Goal: Task Accomplishment & Management: Complete application form

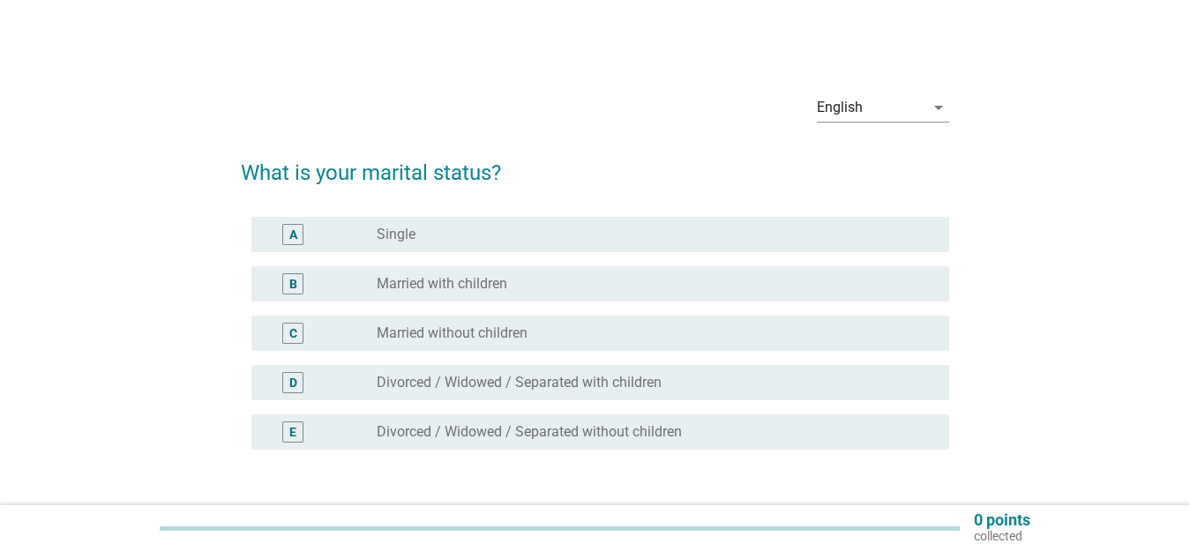
click at [708, 393] on div "D radio_button_unchecked Divorced / Widowed / Separated with children" at bounding box center [599, 382] width 697 height 35
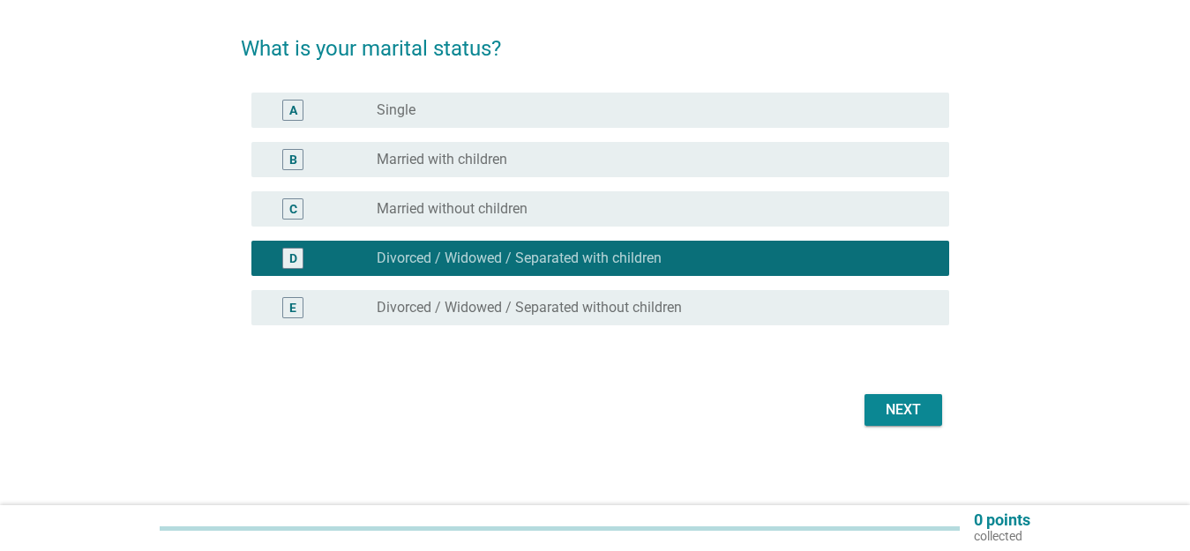
scroll to position [130, 0]
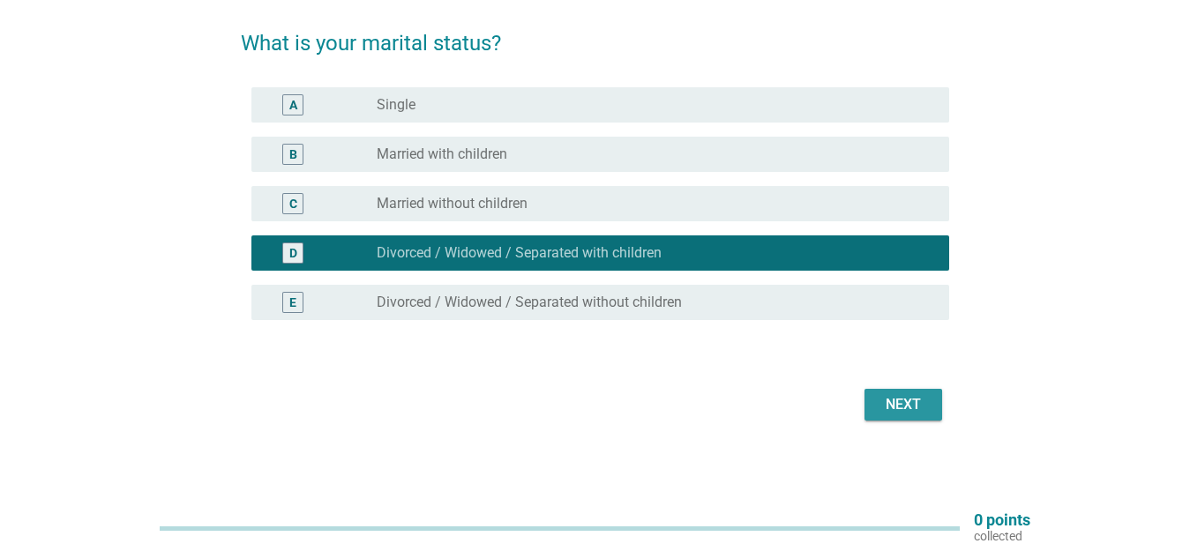
click at [901, 394] on div "Next" at bounding box center [902, 404] width 49 height 21
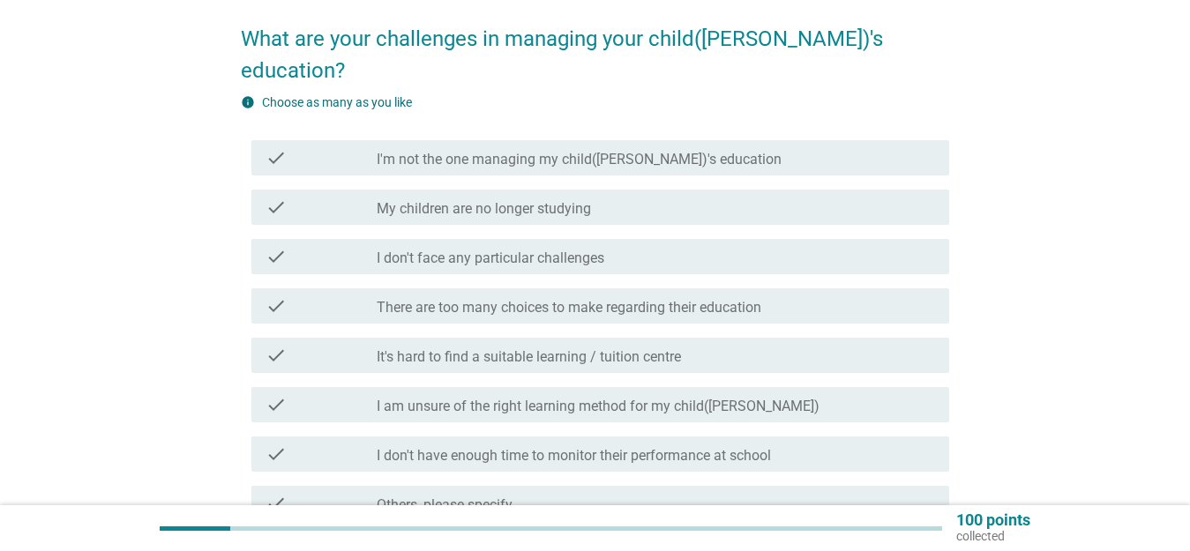
scroll to position [176, 0]
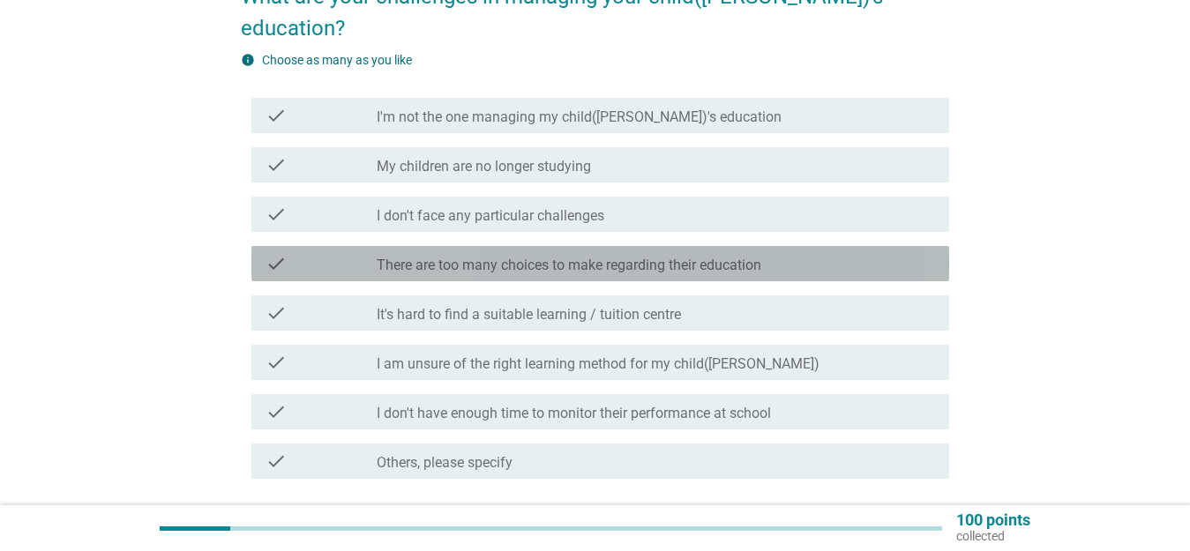
click at [825, 253] on div "check_box_outline_blank There are too many choices to make regarding their educ…" at bounding box center [656, 263] width 558 height 21
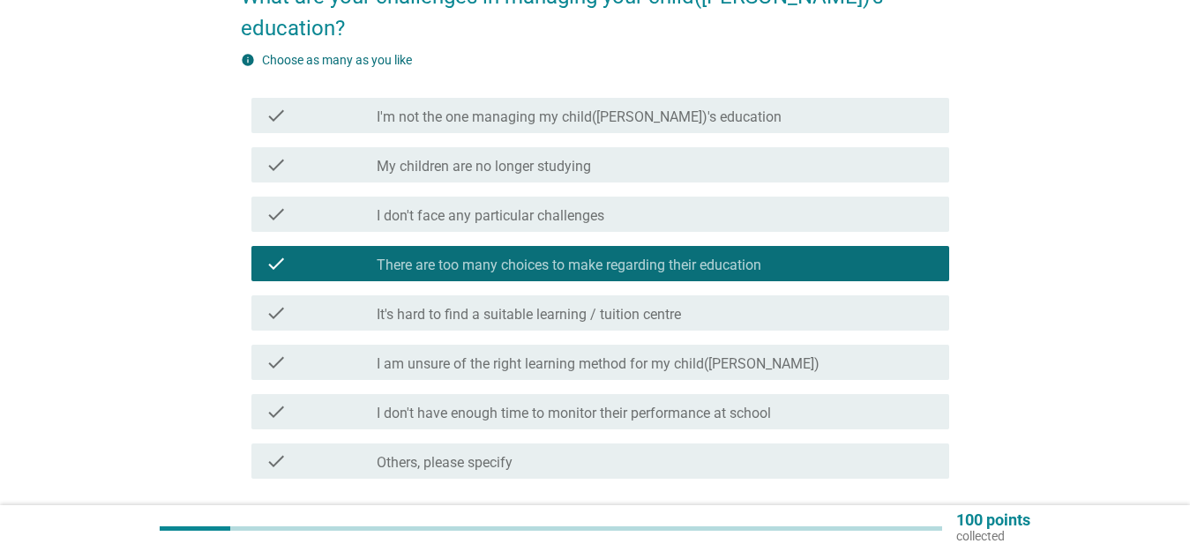
click at [839, 302] on div "check_box_outline_blank It's hard to find a suitable learning / tuition centre" at bounding box center [656, 312] width 558 height 21
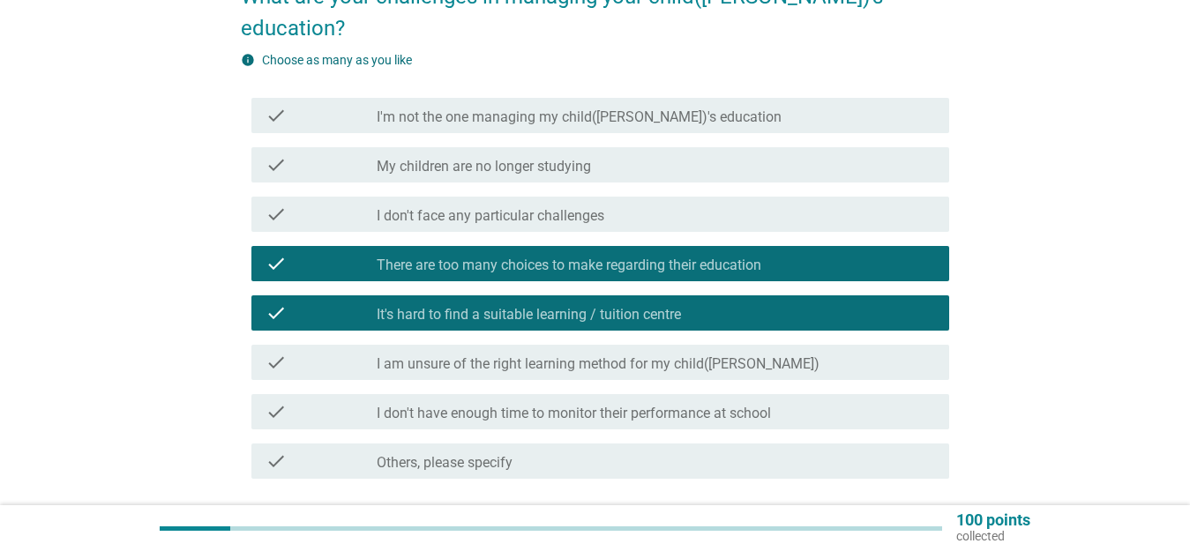
click at [834, 352] on div "check_box_outline_blank I am unsure of the right learning method for my child([…" at bounding box center [656, 362] width 558 height 21
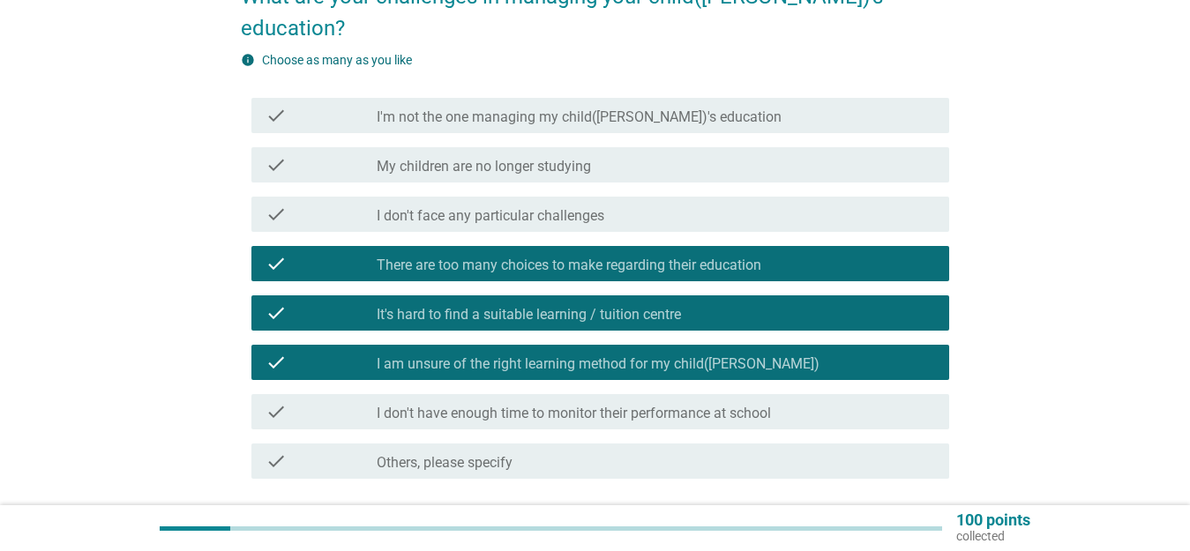
click at [839, 401] on div "check_box_outline_blank I don't have enough time to monitor their performance a…" at bounding box center [656, 411] width 558 height 21
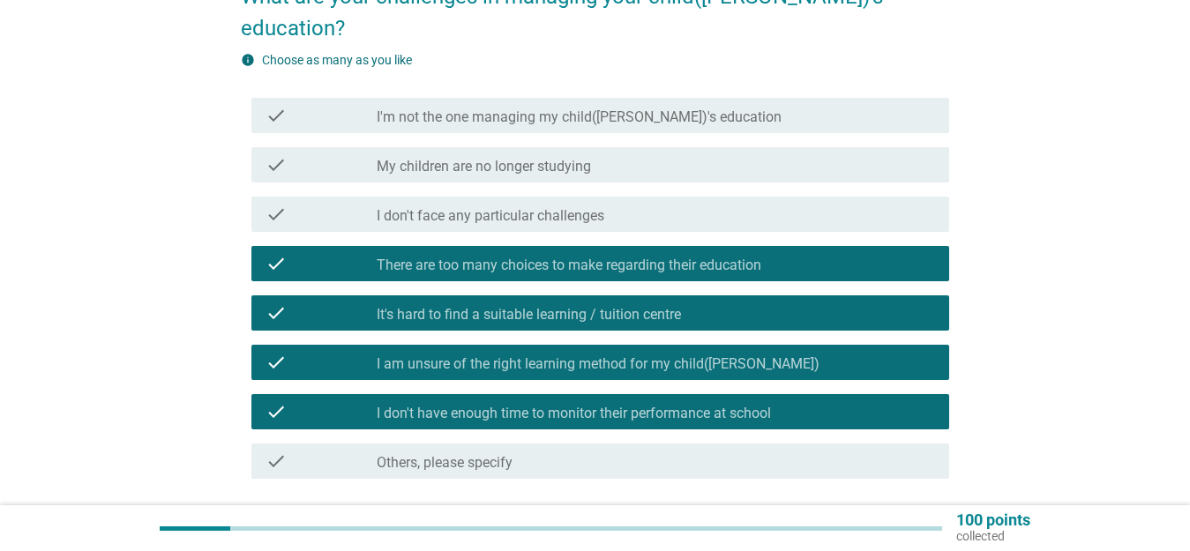
scroll to position [265, 0]
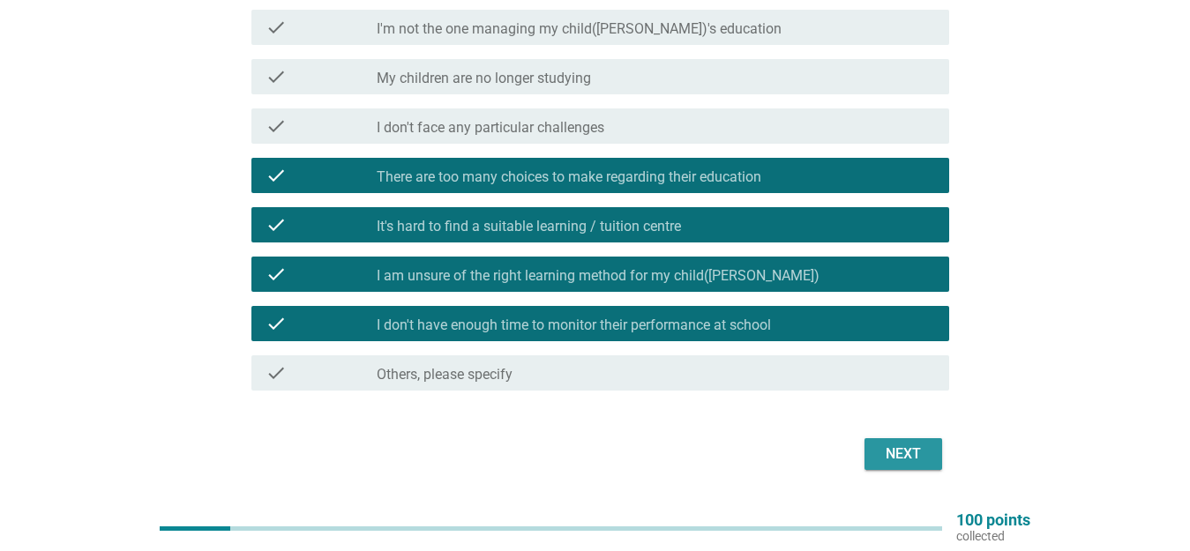
click at [880, 444] on div "Next" at bounding box center [902, 454] width 49 height 21
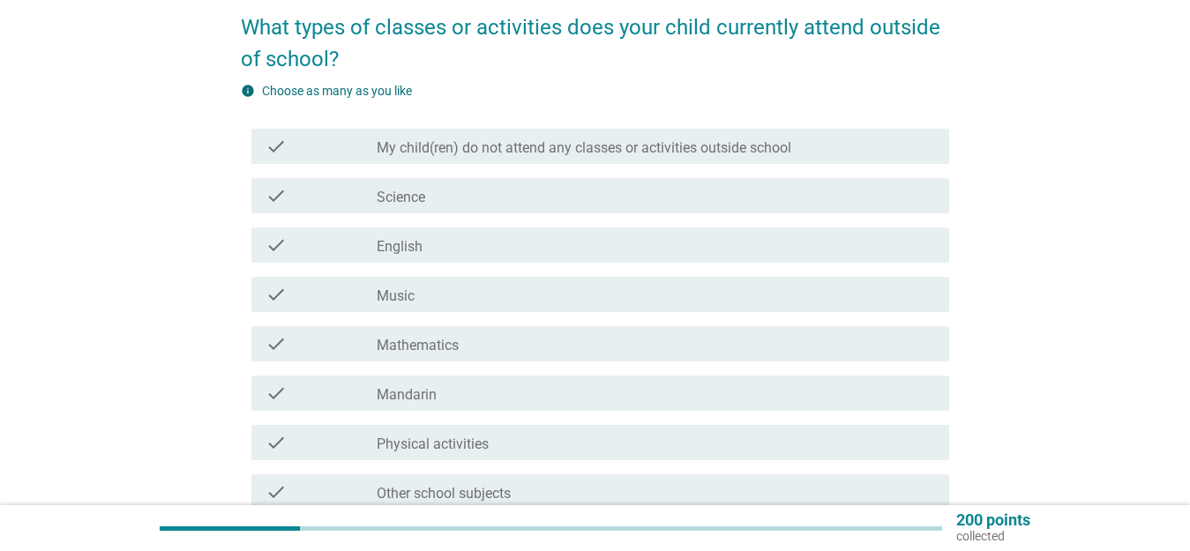
scroll to position [176, 0]
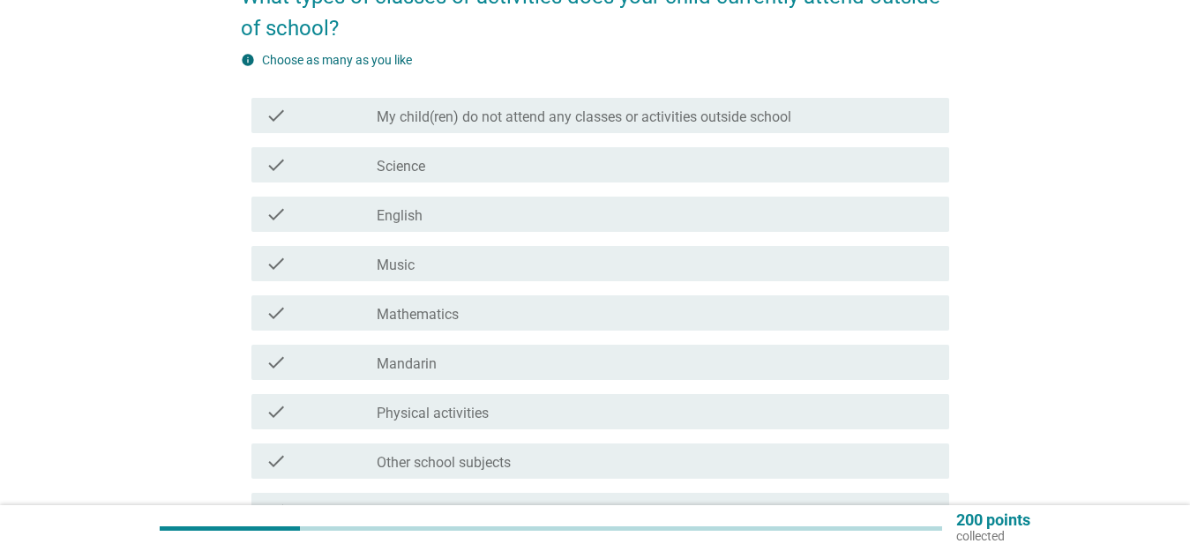
click at [600, 179] on div "check check_box_outline_blank Science" at bounding box center [599, 164] width 697 height 35
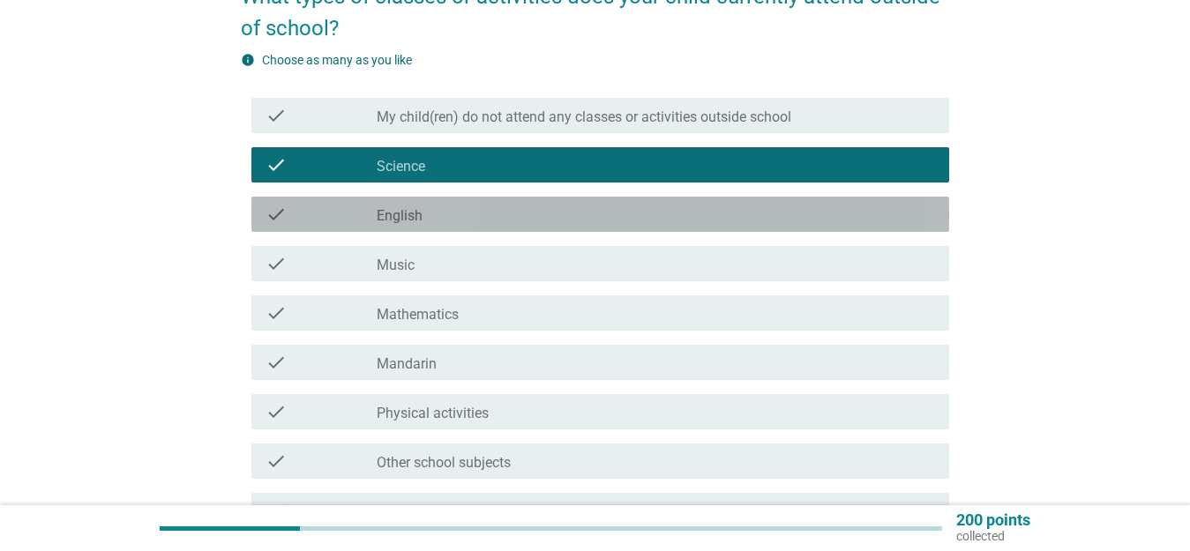
click at [592, 207] on div "check_box_outline_blank English" at bounding box center [656, 214] width 558 height 21
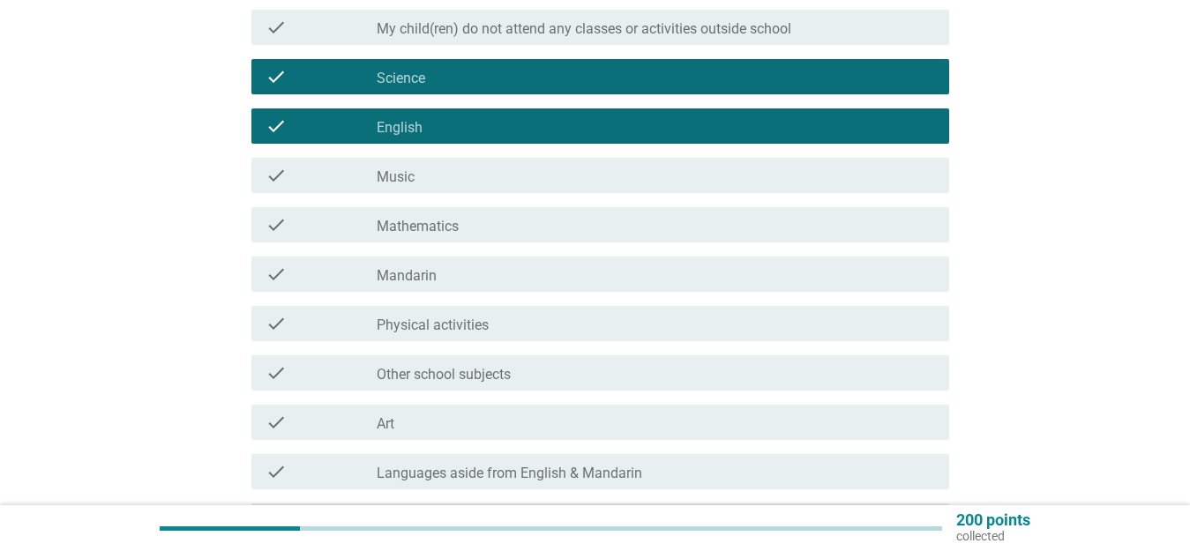
scroll to position [353, 0]
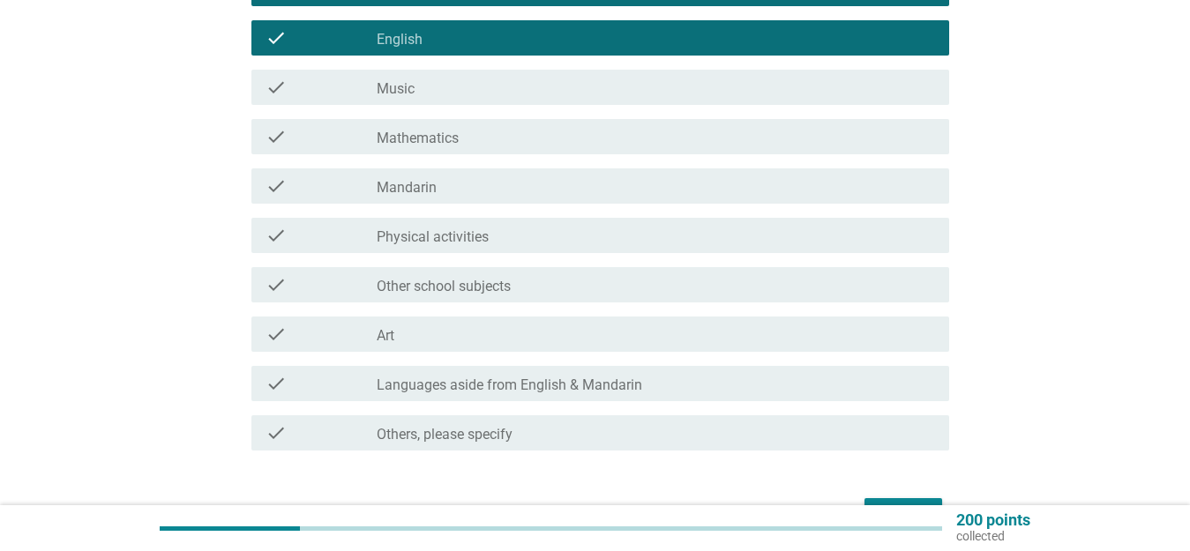
click at [600, 126] on div "check_box_outline_blank Mathematics" at bounding box center [656, 136] width 558 height 21
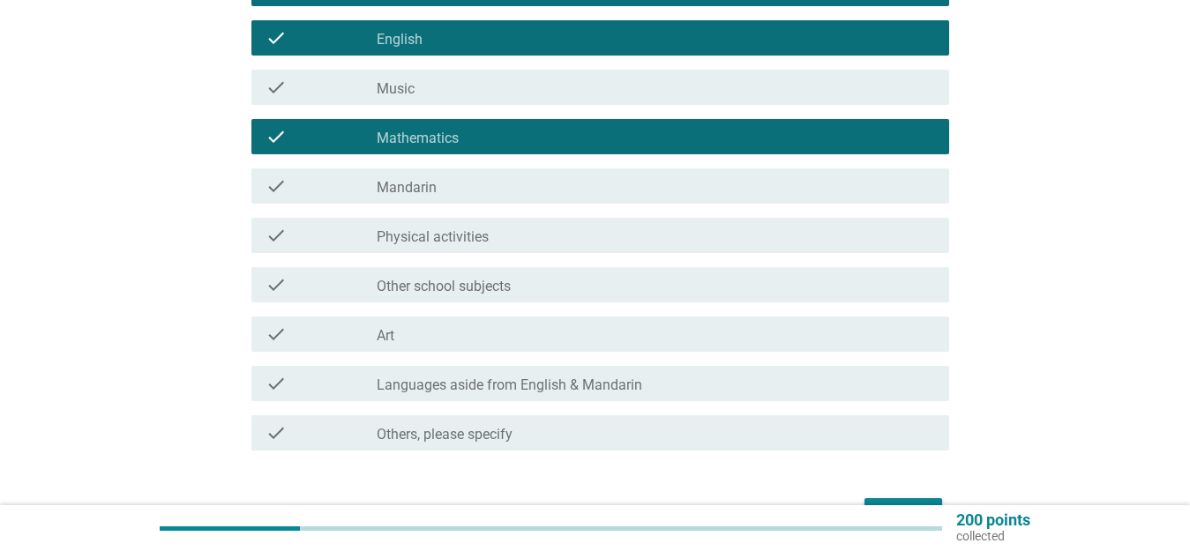
click at [597, 190] on div "check_box_outline_blank Mandarin" at bounding box center [656, 185] width 558 height 21
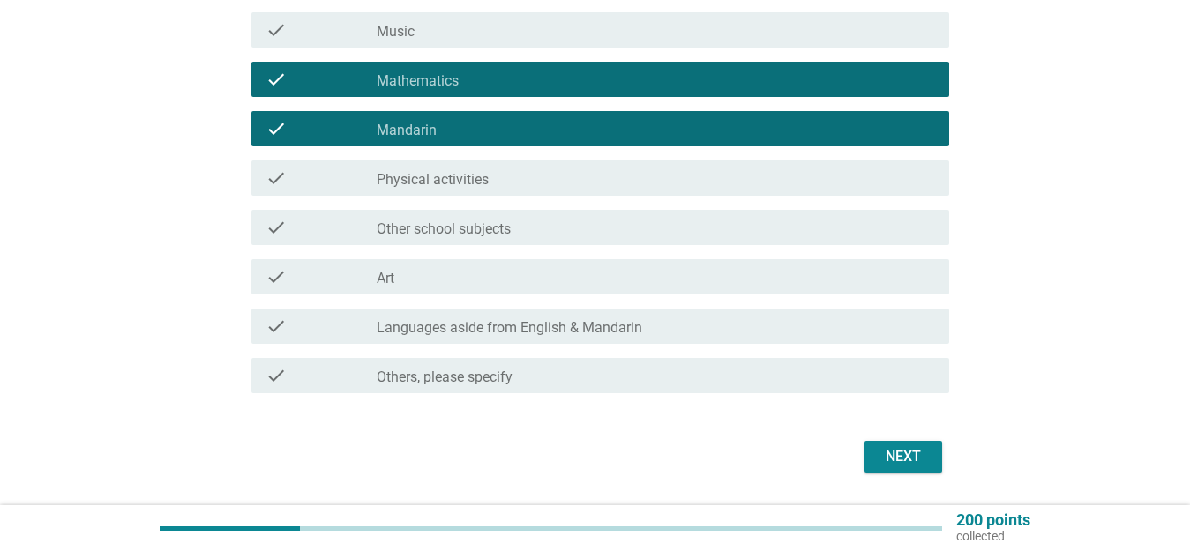
scroll to position [441, 0]
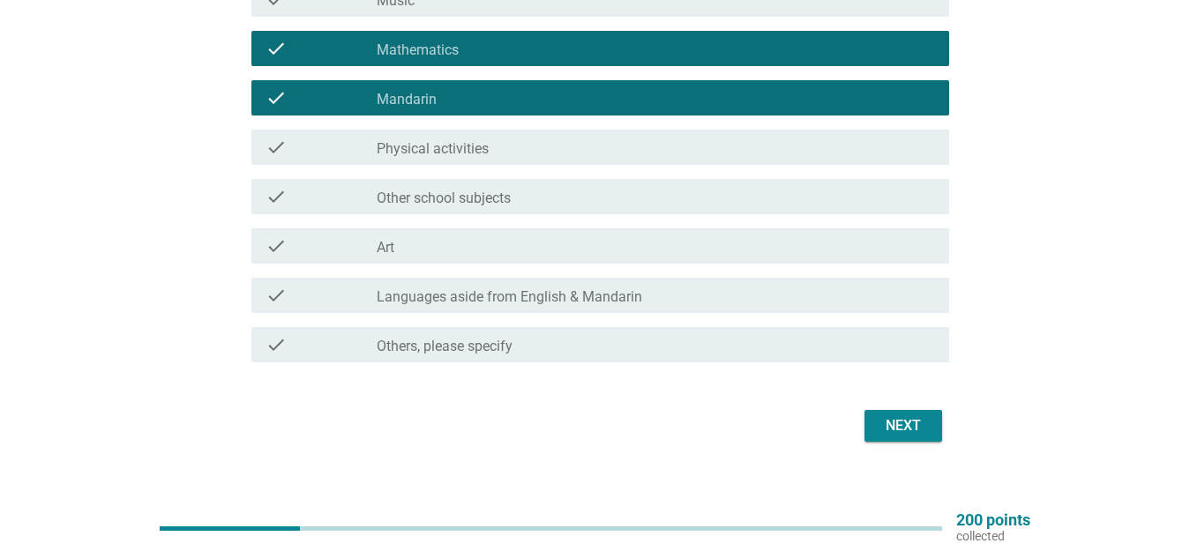
click at [924, 429] on div "Next" at bounding box center [902, 425] width 49 height 21
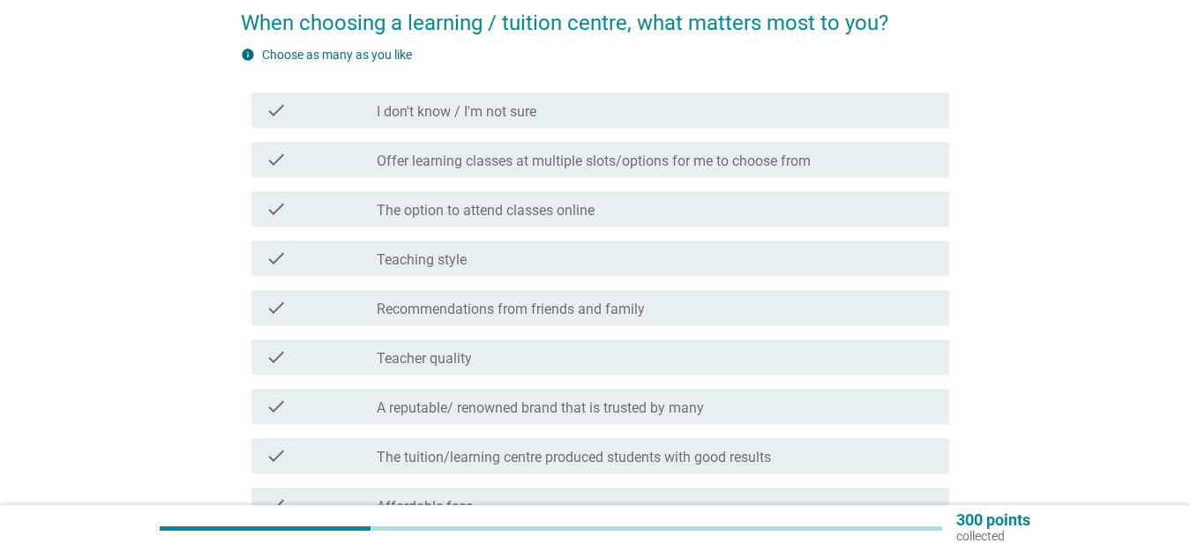
scroll to position [176, 0]
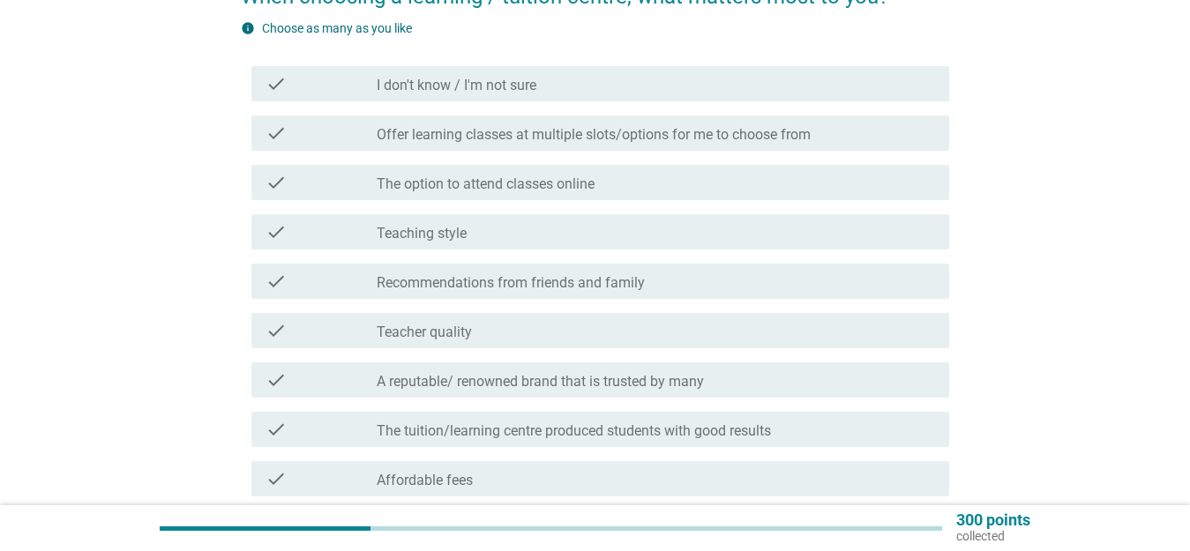
click at [859, 148] on div "check check_box_outline_blank Offer learning classes at multiple slots/options …" at bounding box center [599, 133] width 697 height 35
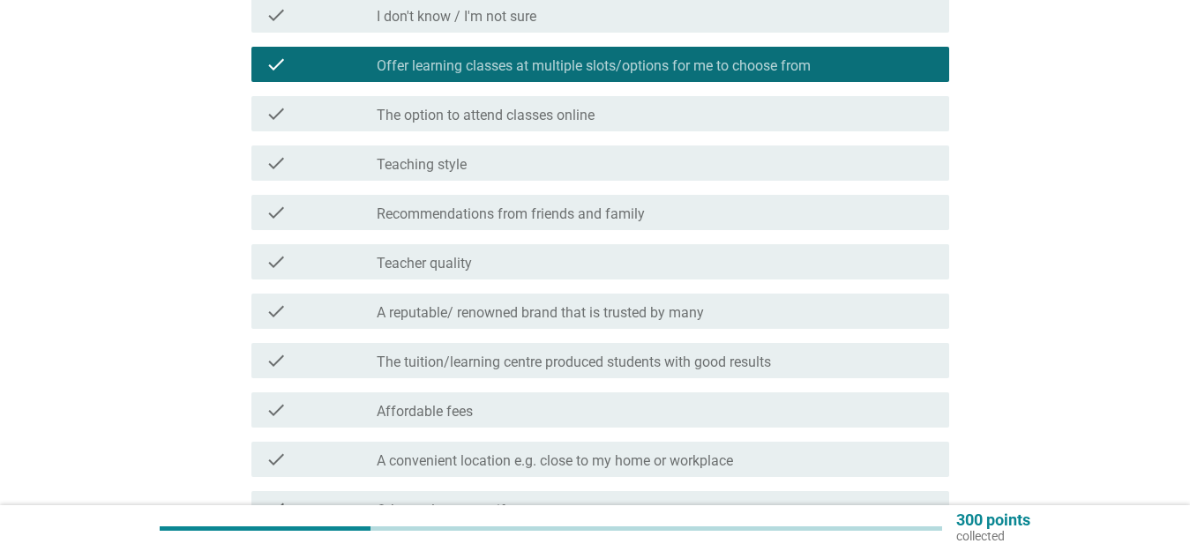
scroll to position [265, 0]
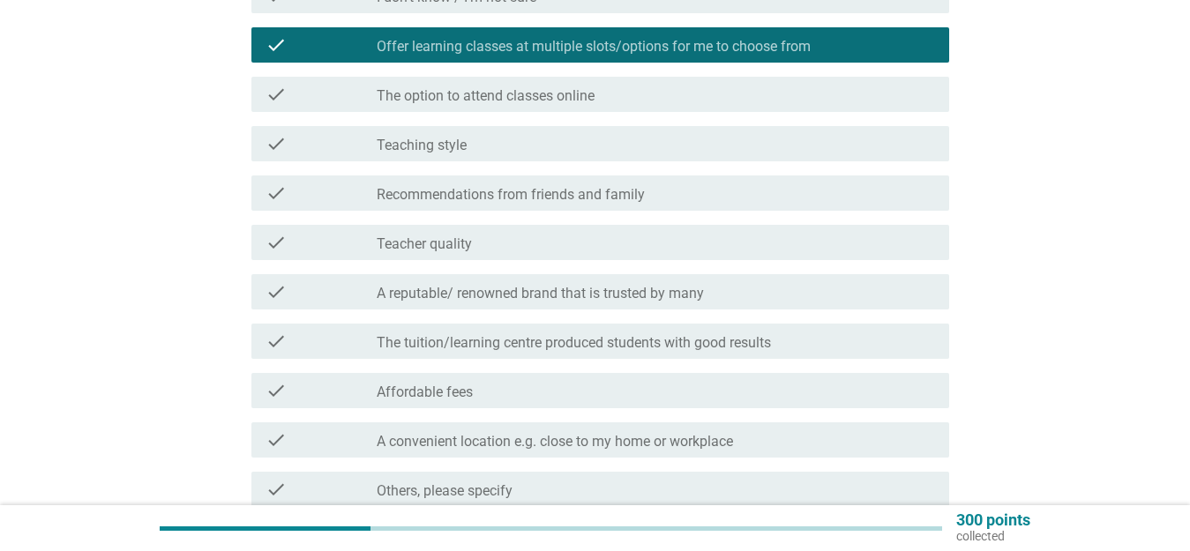
click at [851, 145] on div "check_box_outline_blank Teaching style" at bounding box center [656, 143] width 558 height 21
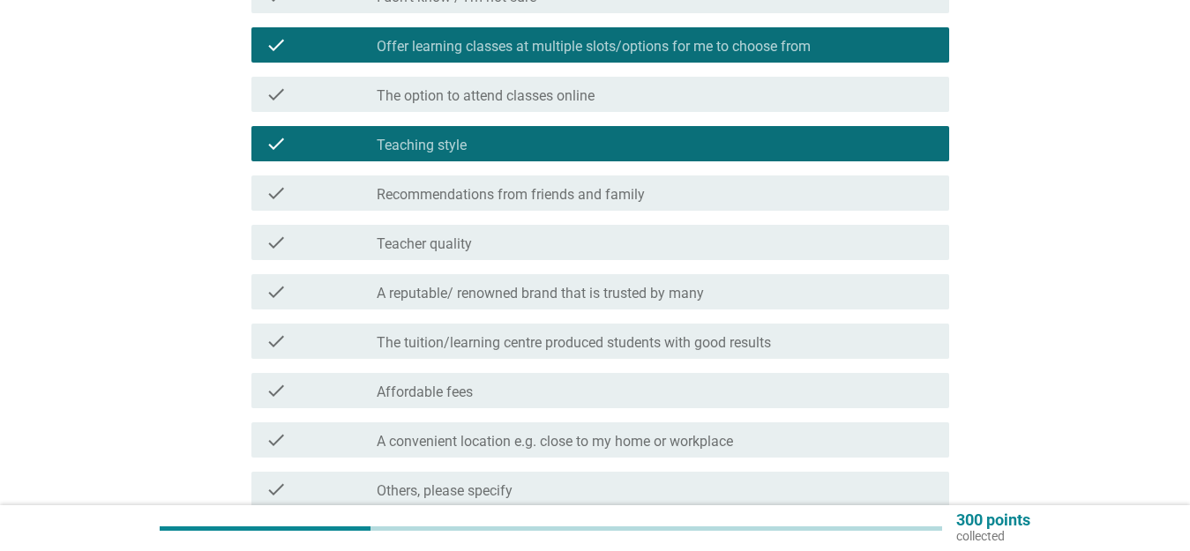
click at [828, 244] on div "check_box_outline_blank Teacher quality" at bounding box center [656, 242] width 558 height 21
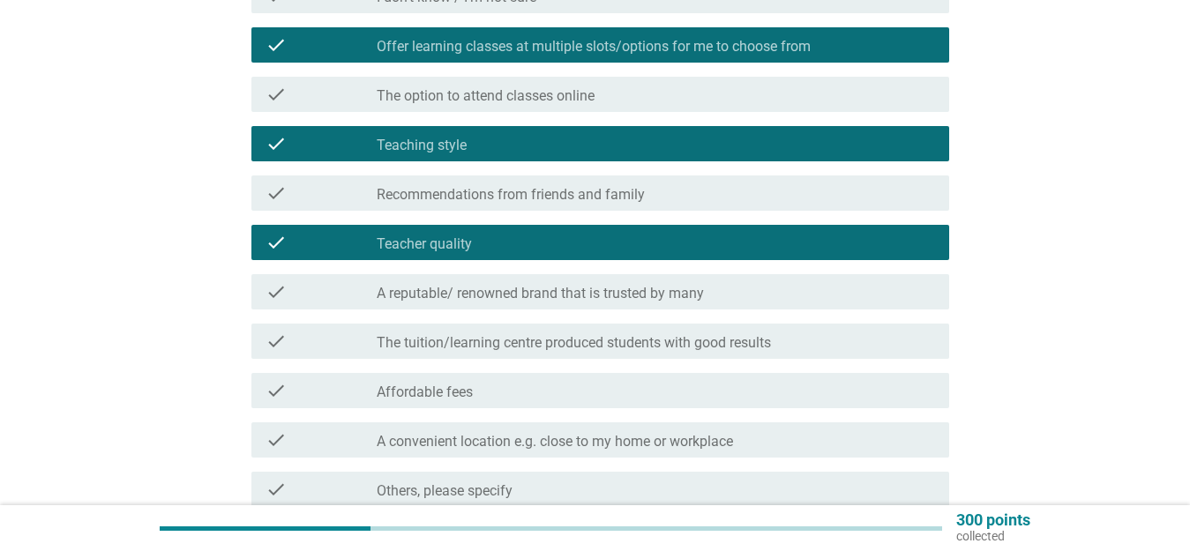
scroll to position [353, 0]
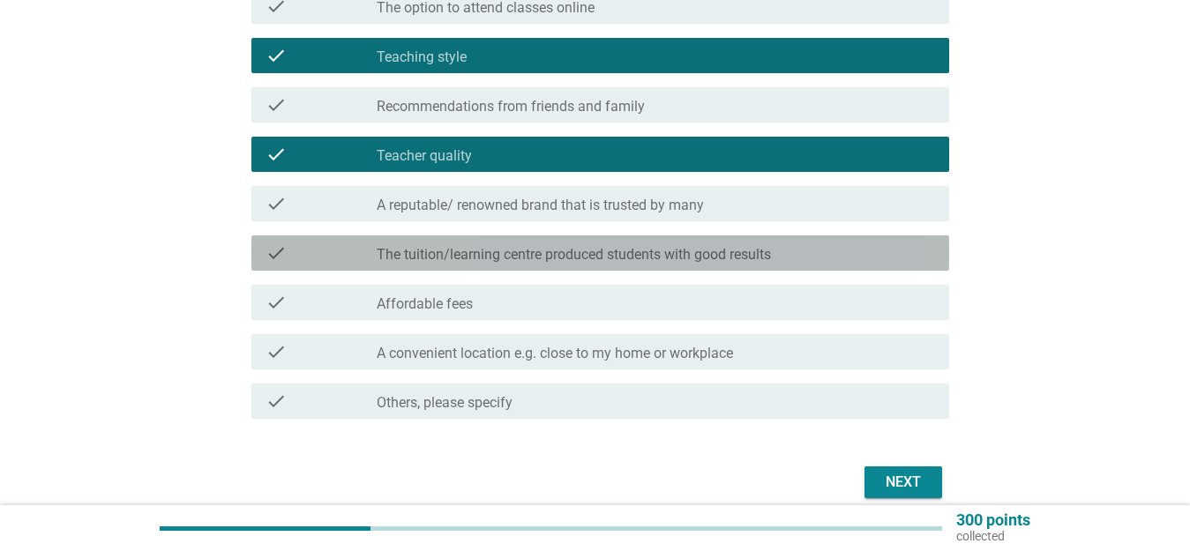
click at [828, 244] on div "check_box_outline_blank The tuition/learning centre produced students with good…" at bounding box center [656, 252] width 558 height 21
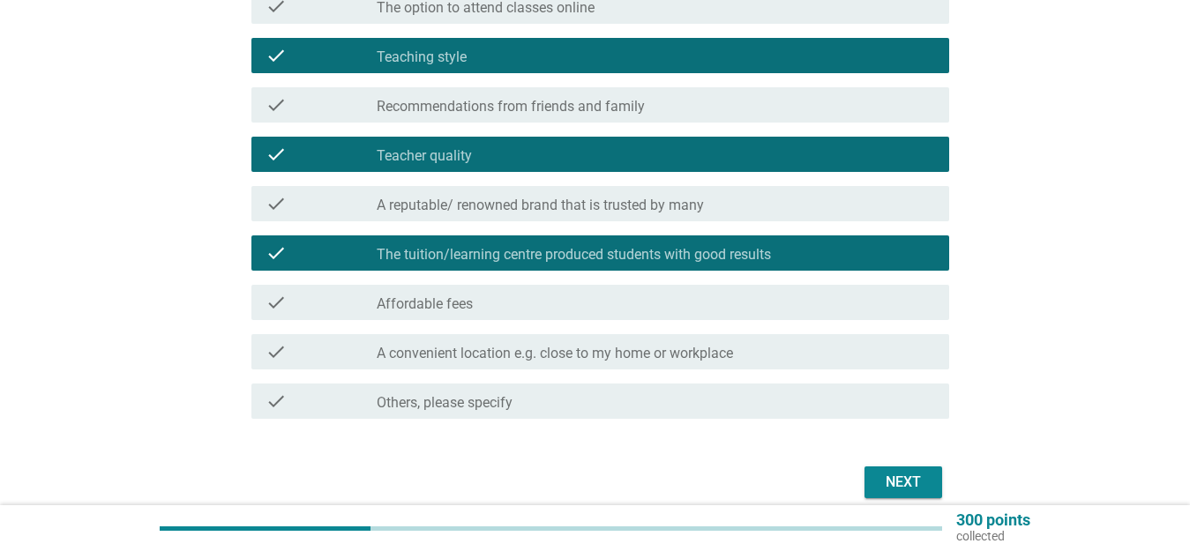
click at [831, 300] on div "check_box_outline_blank Affordable fees" at bounding box center [656, 302] width 558 height 21
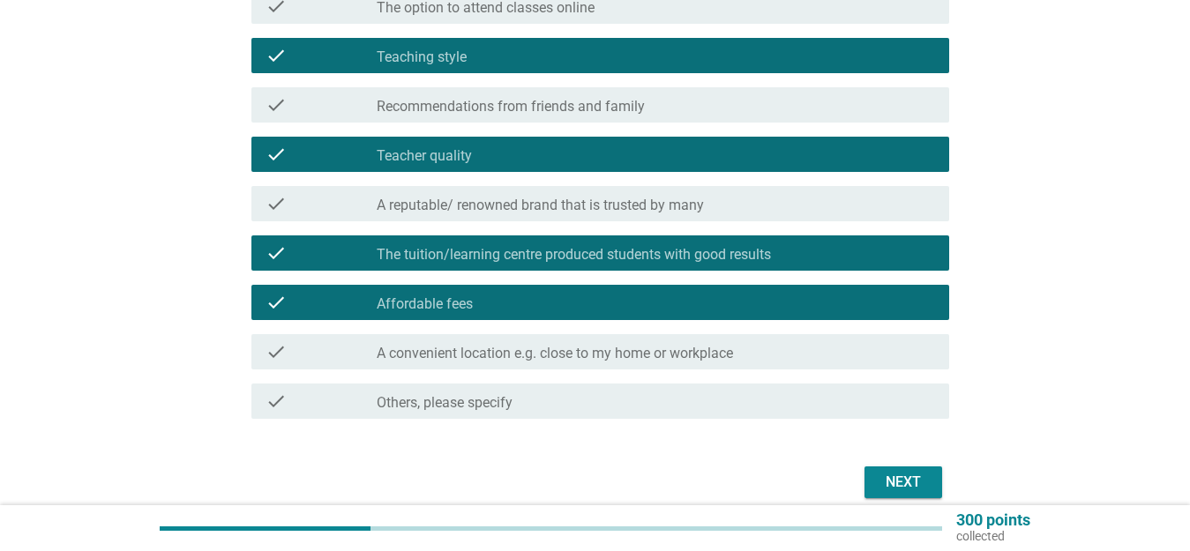
click at [827, 338] on div "check check_box_outline_blank A convenient location e.g. close to my home or wo…" at bounding box center [599, 351] width 697 height 35
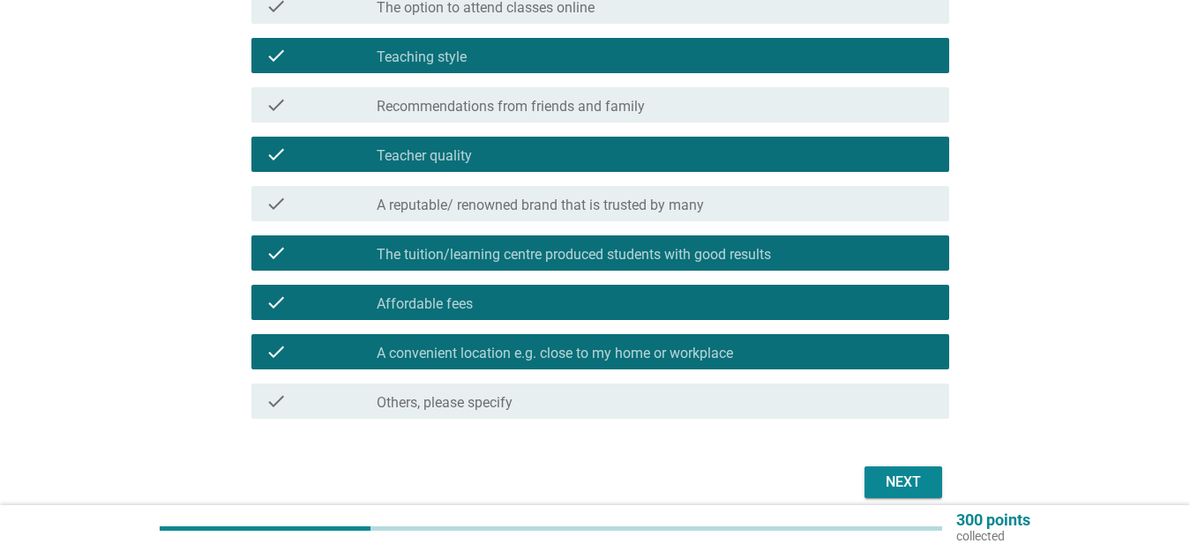
click at [888, 484] on div "Next" at bounding box center [902, 482] width 49 height 21
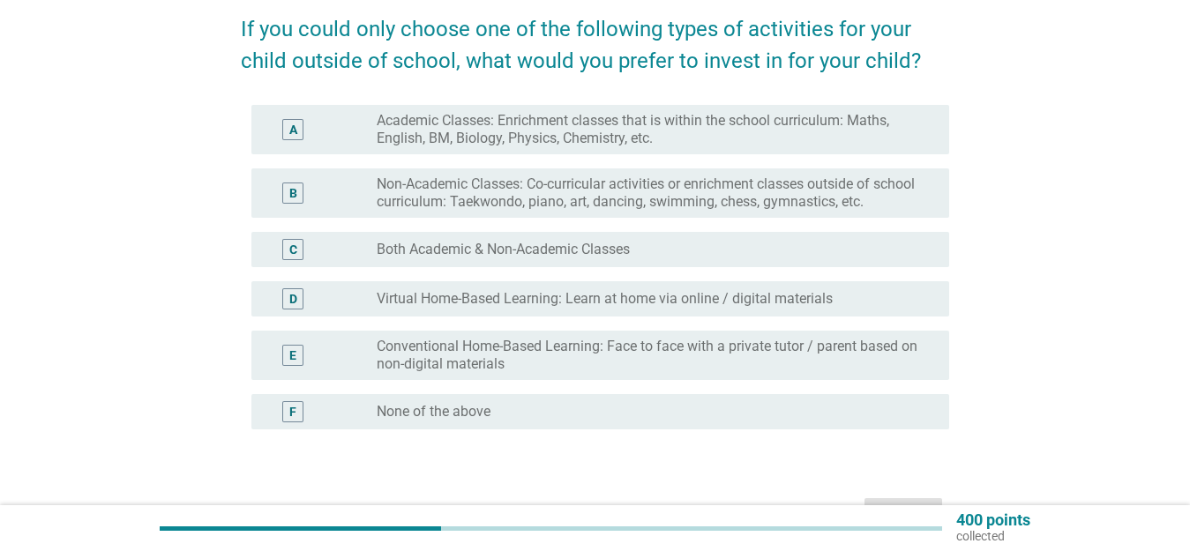
scroll to position [176, 0]
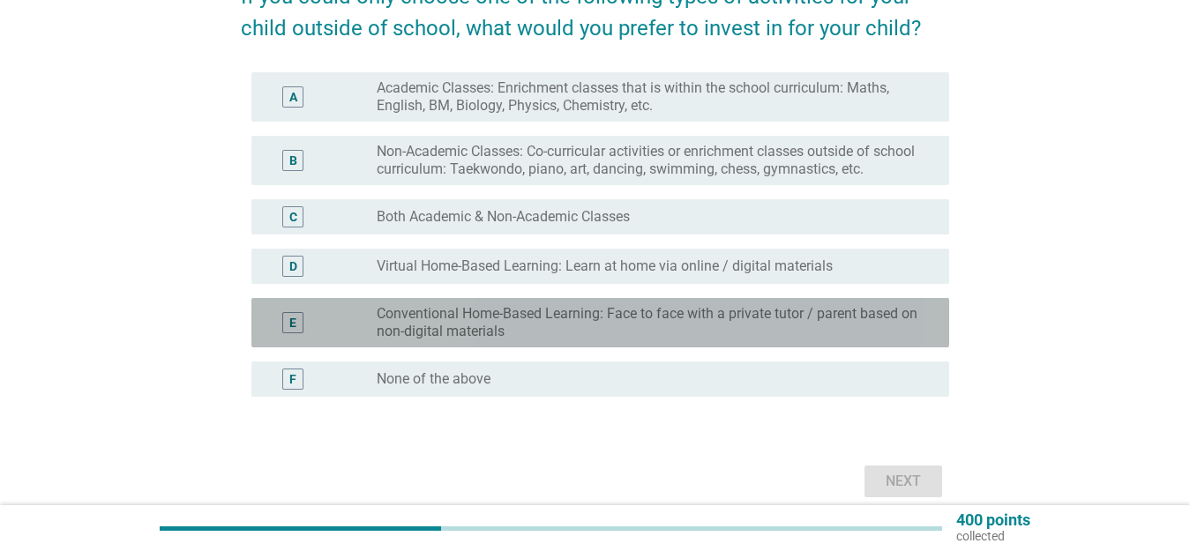
click at [895, 347] on div "E radio_button_unchecked Conventional Home-Based Learning: Face to face with a …" at bounding box center [599, 322] width 697 height 49
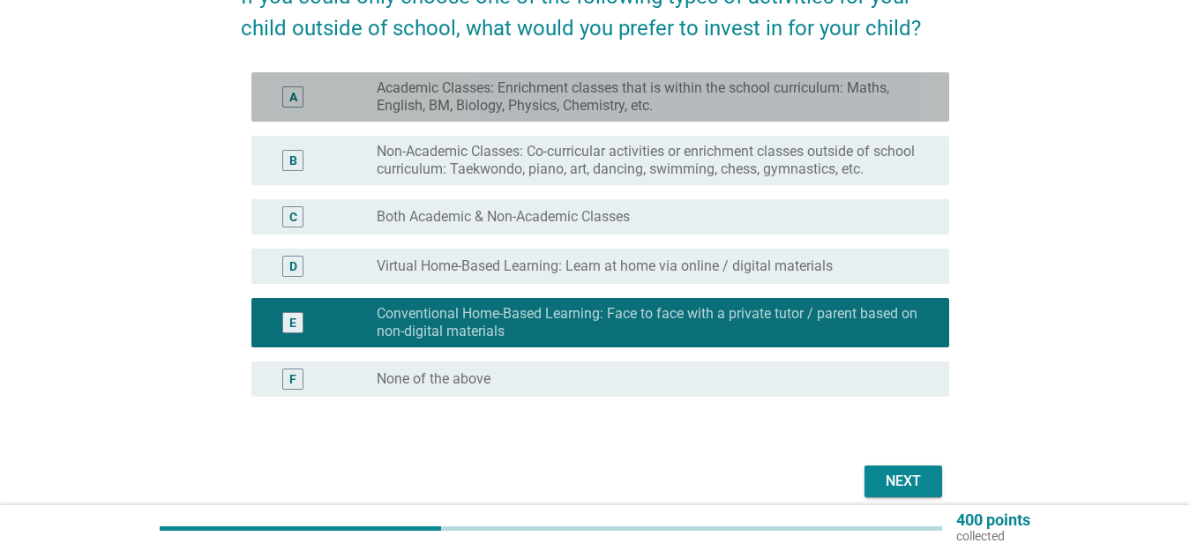
click at [891, 86] on label "Academic Classes: Enrichment classes that is within the school curriculum: Math…" at bounding box center [649, 96] width 544 height 35
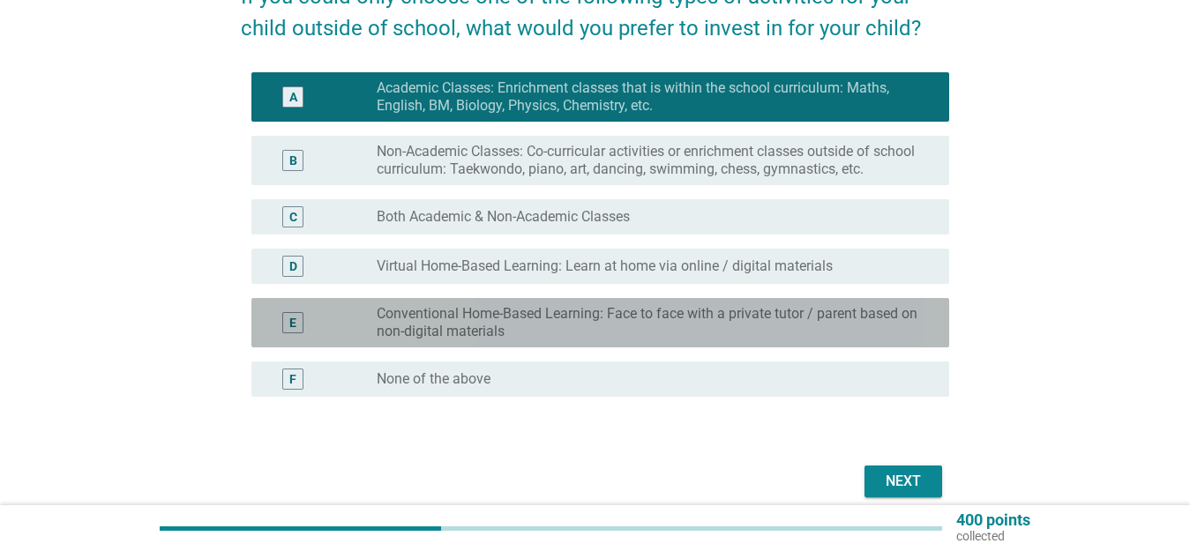
click at [876, 328] on label "Conventional Home-Based Learning: Face to face with a private tutor / parent ba…" at bounding box center [649, 322] width 544 height 35
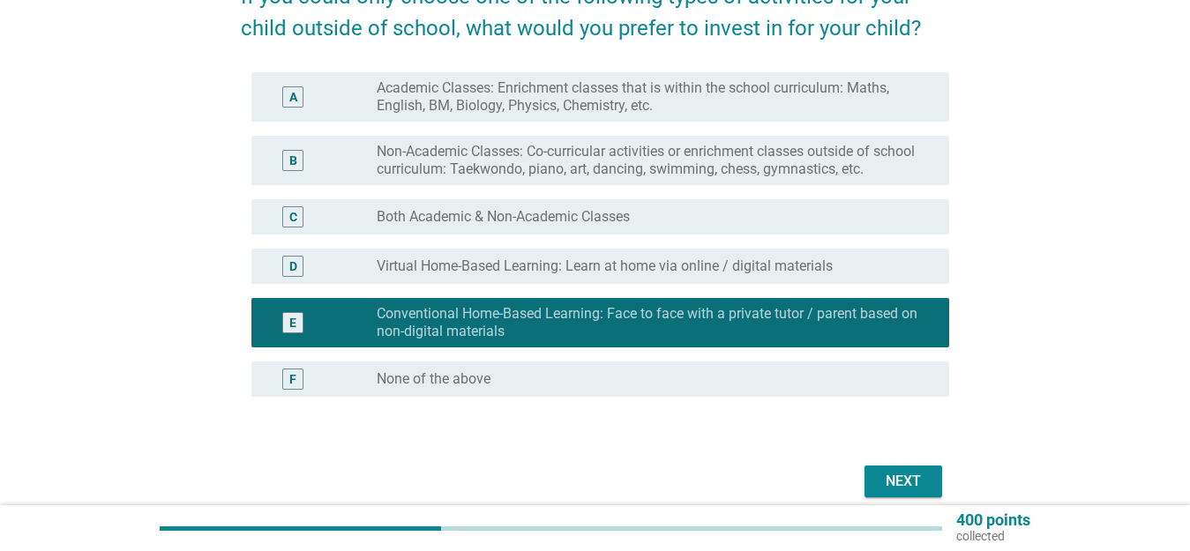
click at [891, 484] on div "Next" at bounding box center [902, 481] width 49 height 21
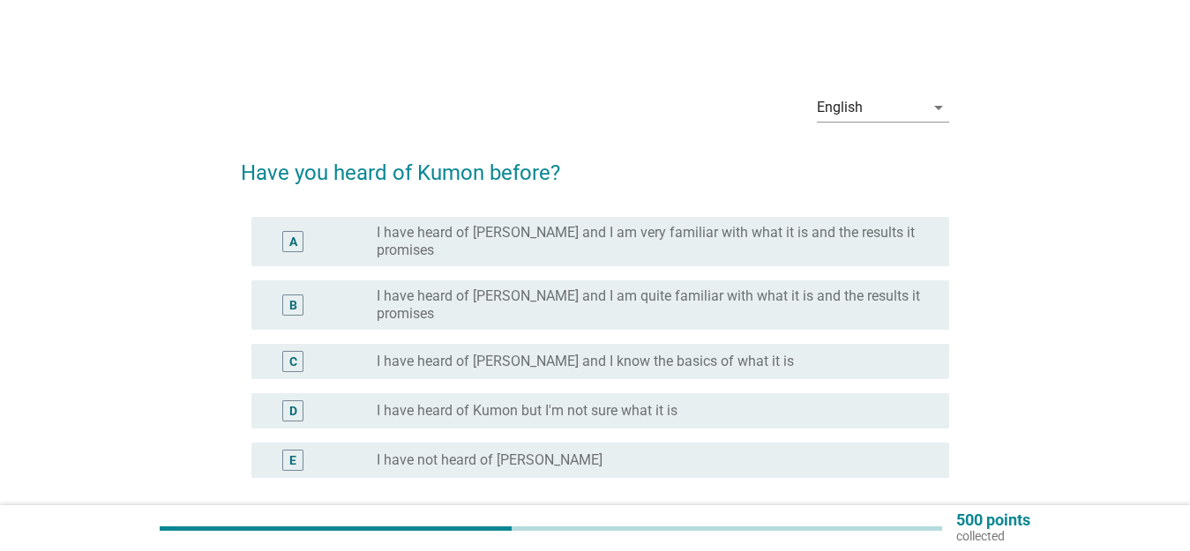
scroll to position [88, 0]
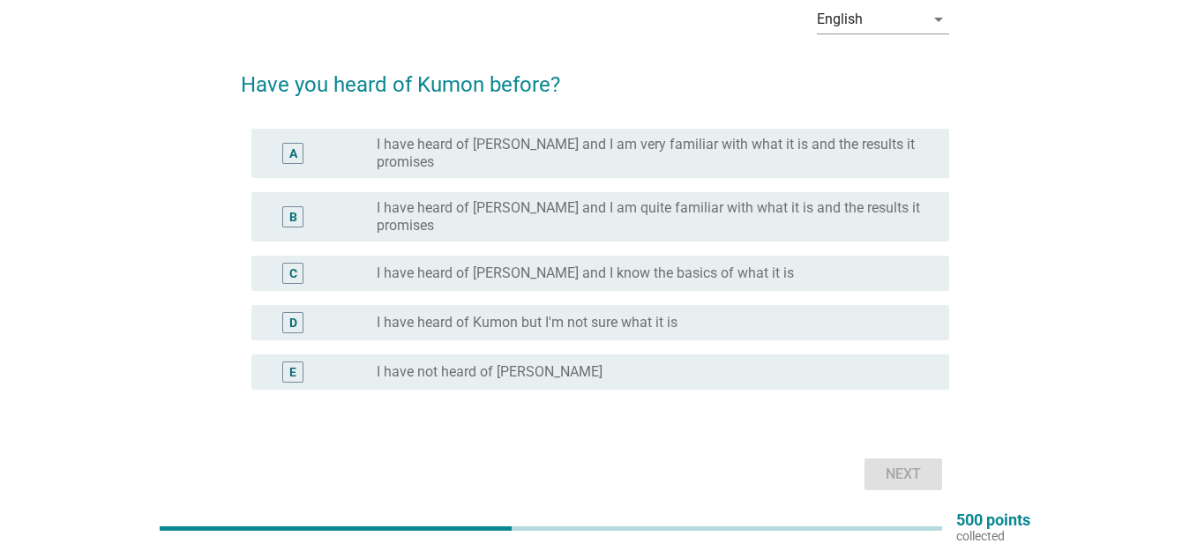
click at [730, 354] on div "E radio_button_unchecked I have not heard of [PERSON_NAME]" at bounding box center [599, 371] width 697 height 35
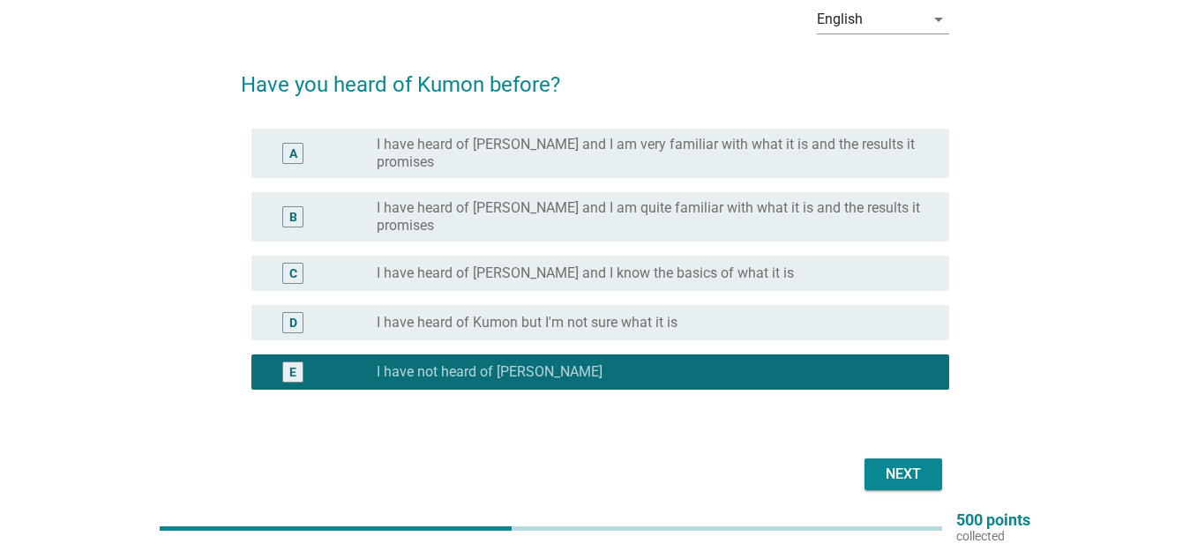
click at [895, 464] on div "Next" at bounding box center [902, 474] width 49 height 21
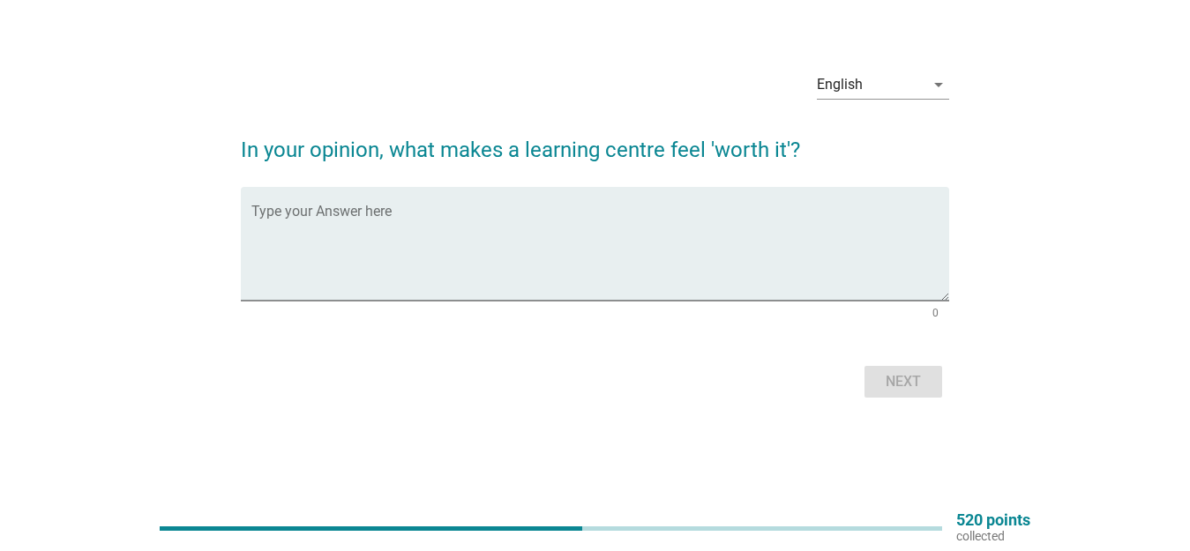
scroll to position [0, 0]
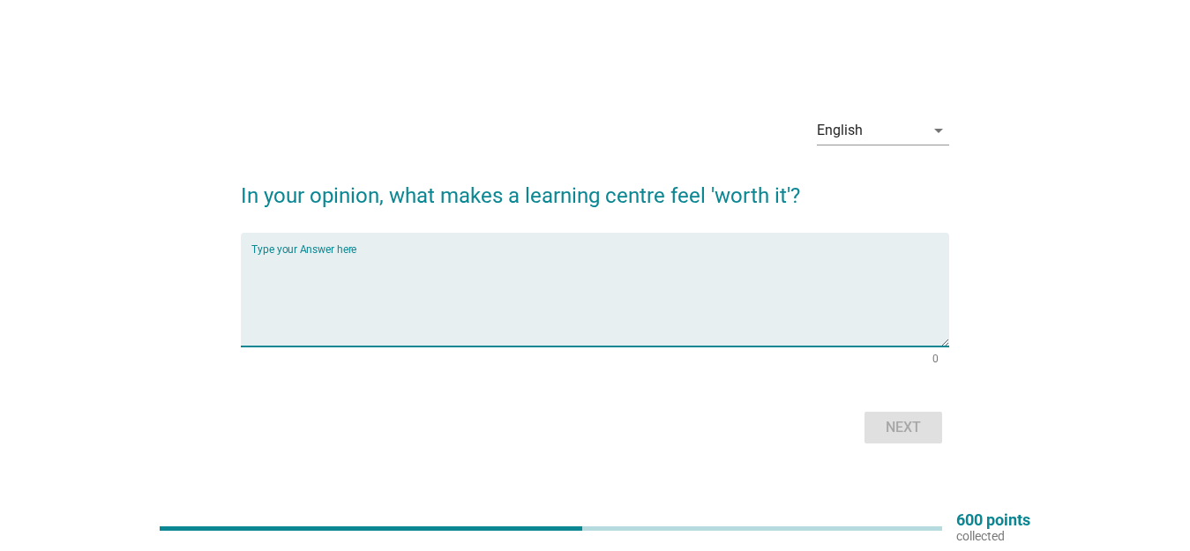
click at [545, 271] on textarea "Type your Answer here" at bounding box center [599, 300] width 697 height 93
type textarea "T"
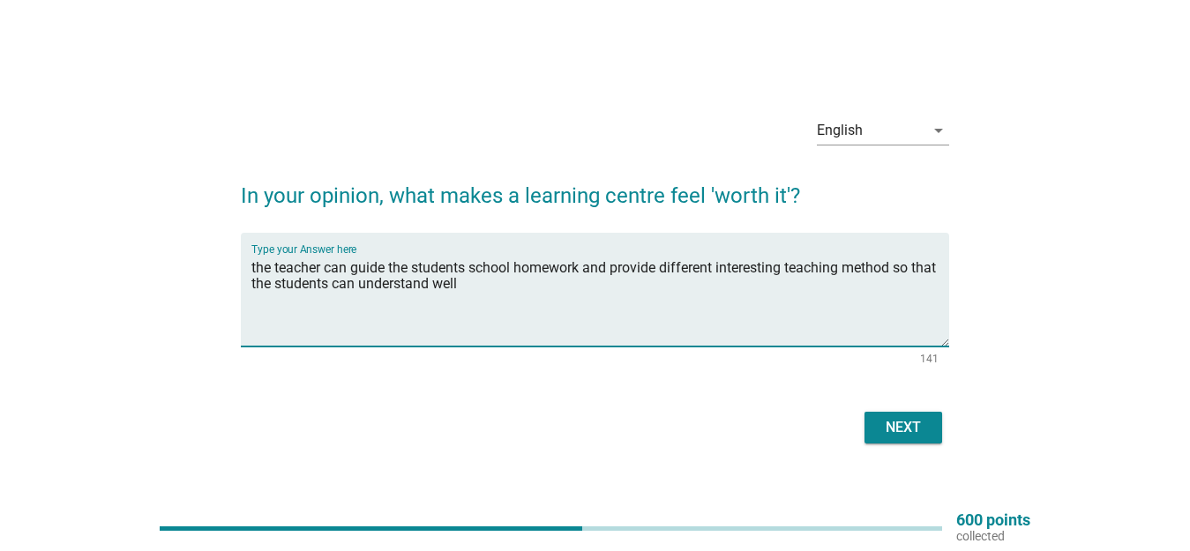
type textarea "the teacher can guide the students school homework and provide different intere…"
click at [905, 417] on div "Next" at bounding box center [902, 427] width 49 height 21
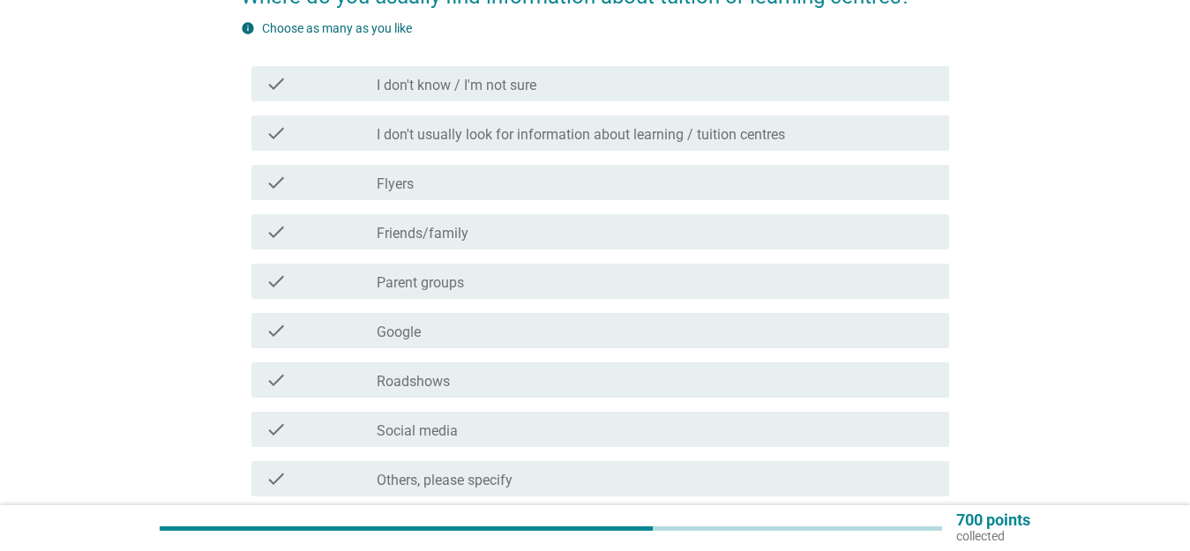
scroll to position [265, 0]
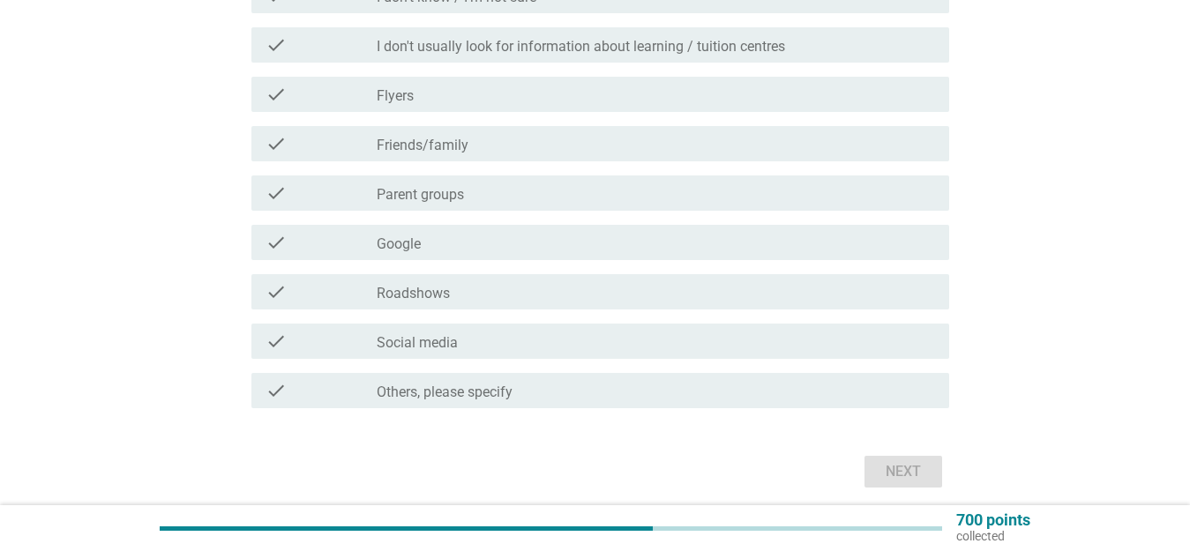
click at [523, 100] on div "check_box_outline_blank Flyers" at bounding box center [656, 94] width 558 height 21
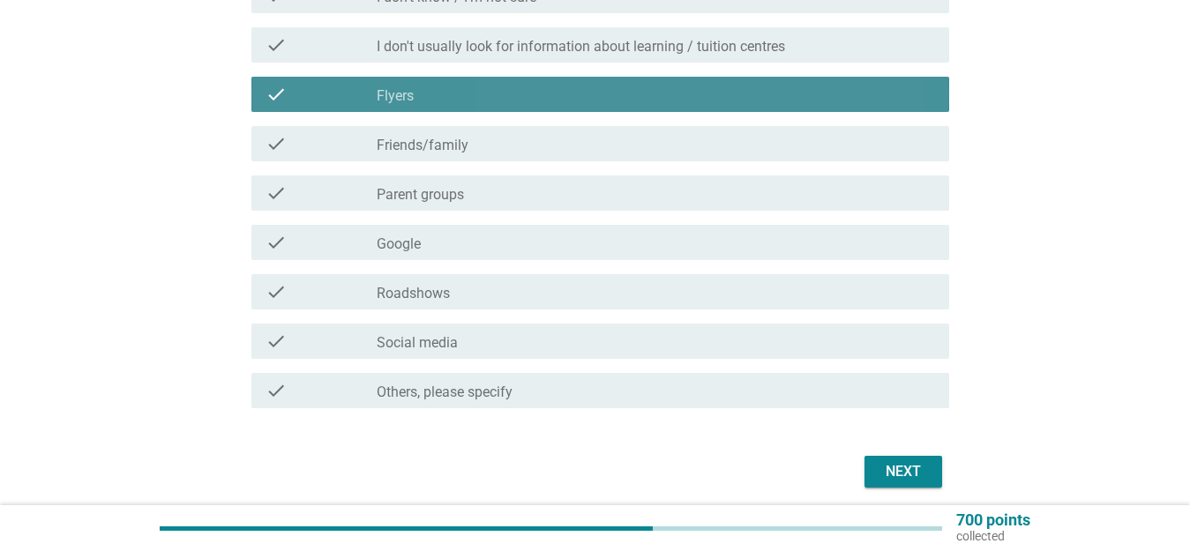
click at [526, 143] on div "check_box_outline_blank Friends/family" at bounding box center [656, 143] width 558 height 21
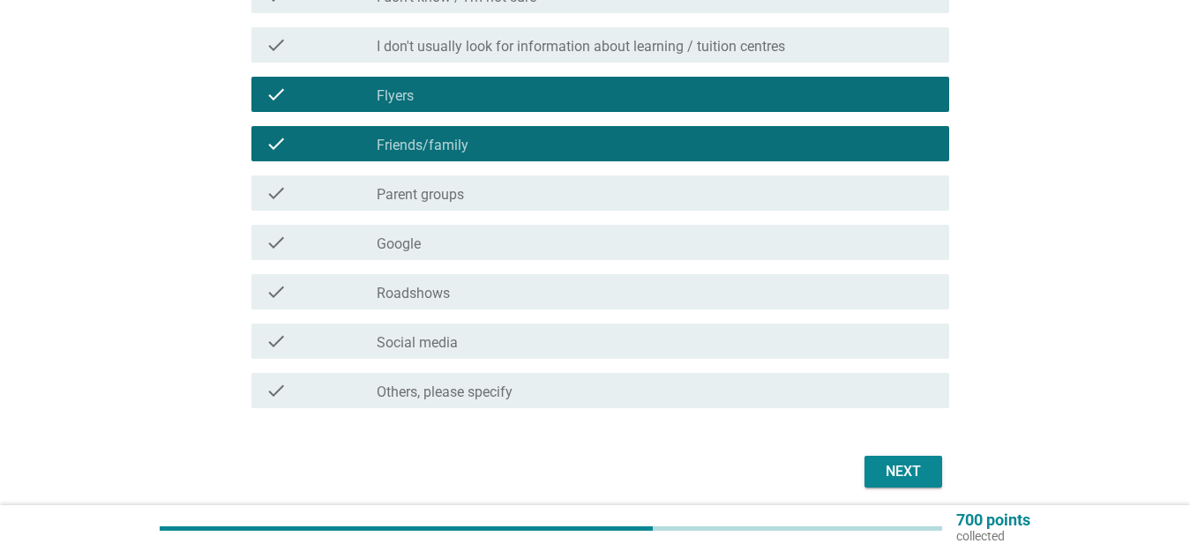
click at [533, 182] on div "check check_box_outline_blank Parent groups" at bounding box center [599, 192] width 697 height 35
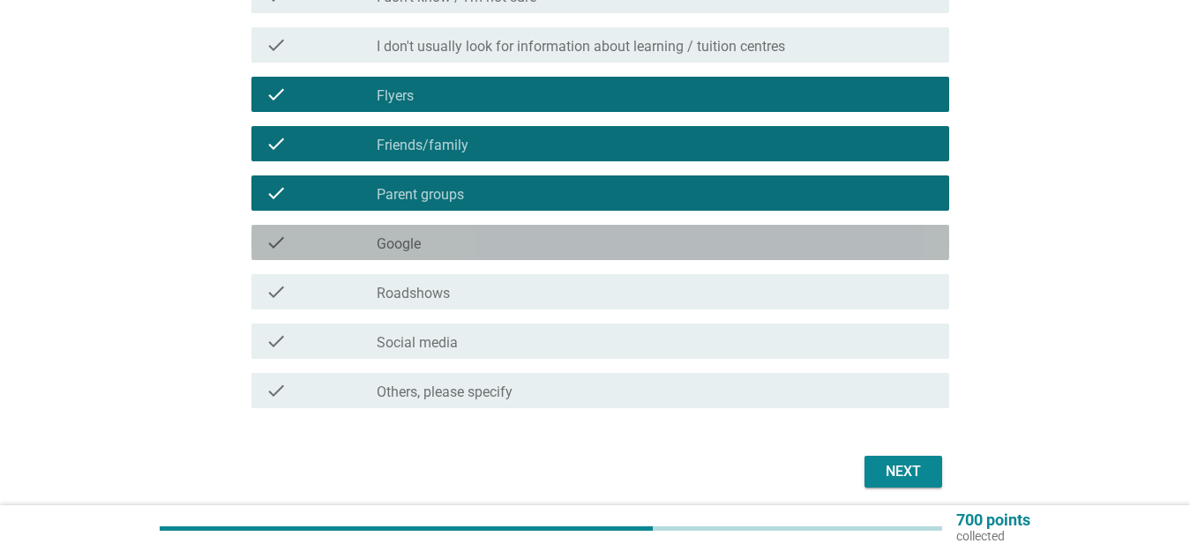
click at [533, 258] on div "check check_box_outline_blank Google" at bounding box center [599, 242] width 697 height 35
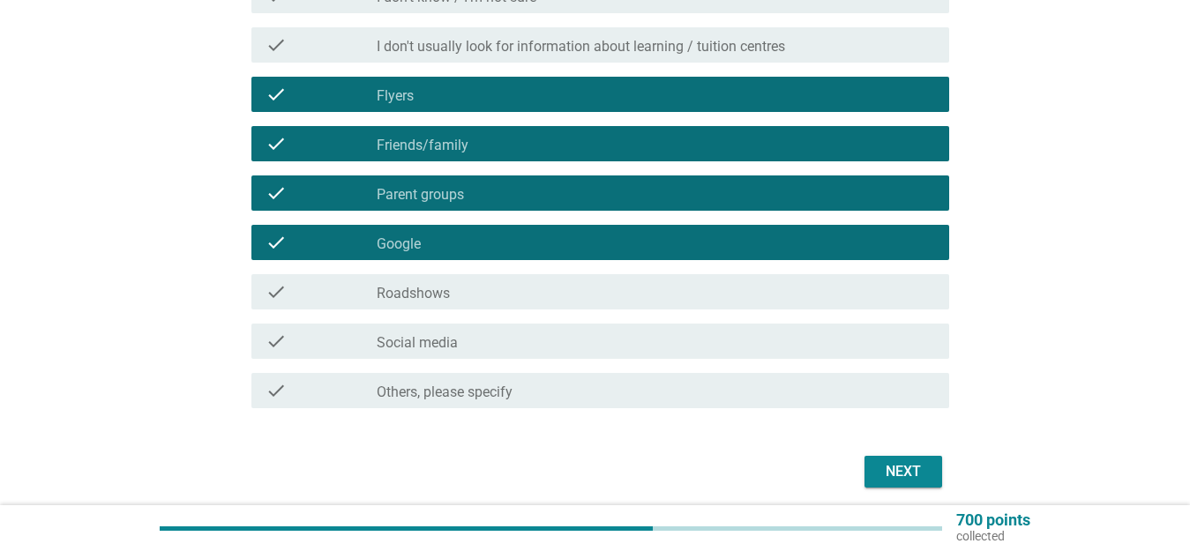
click at [913, 482] on button "Next" at bounding box center [903, 472] width 78 height 32
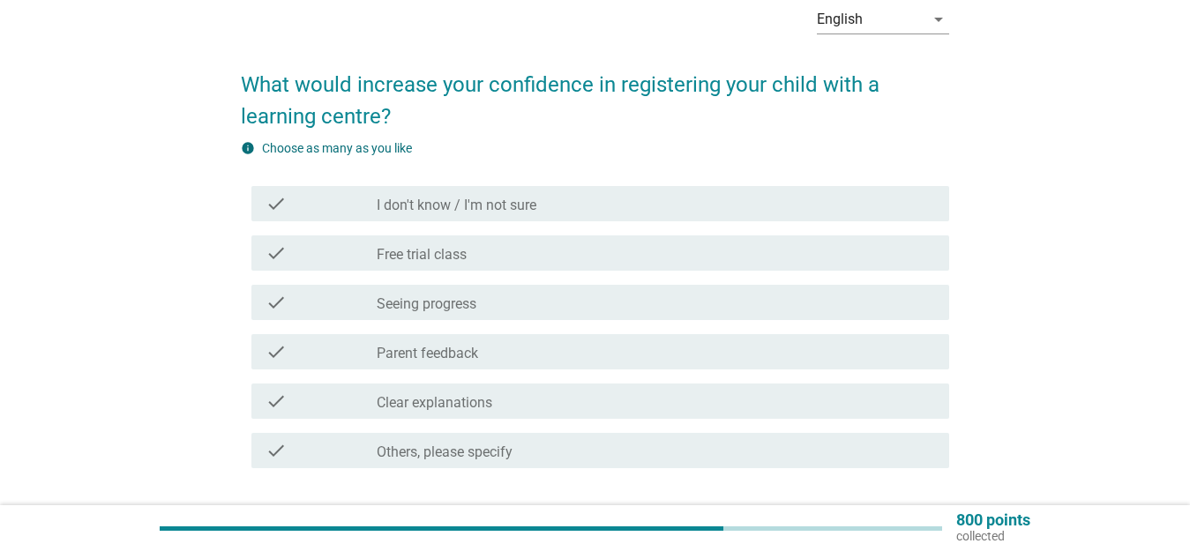
scroll to position [176, 0]
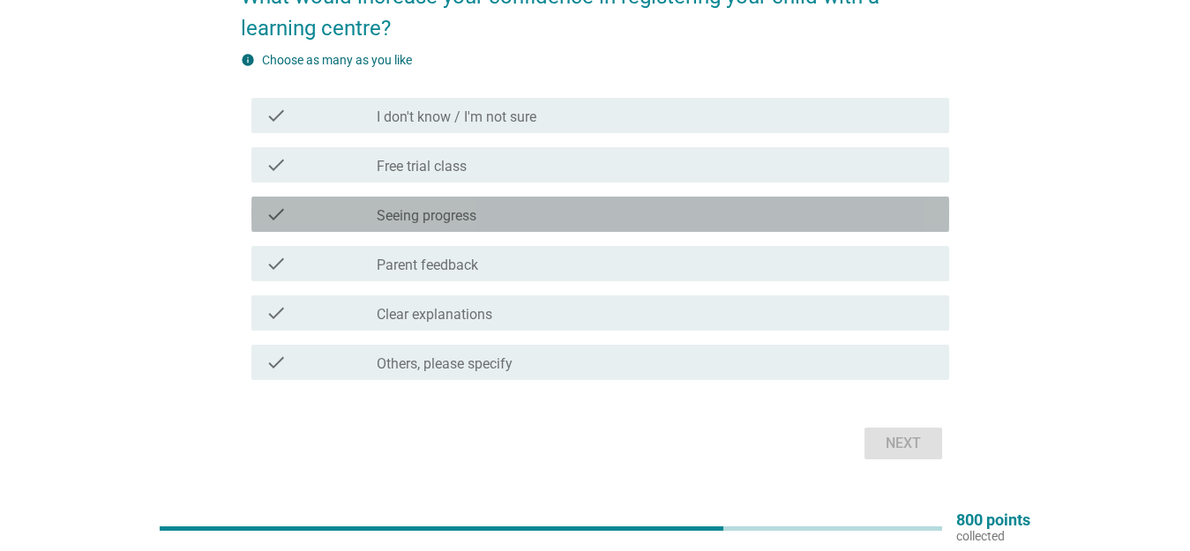
click at [630, 209] on div "check_box_outline_blank Seeing progress" at bounding box center [656, 214] width 558 height 21
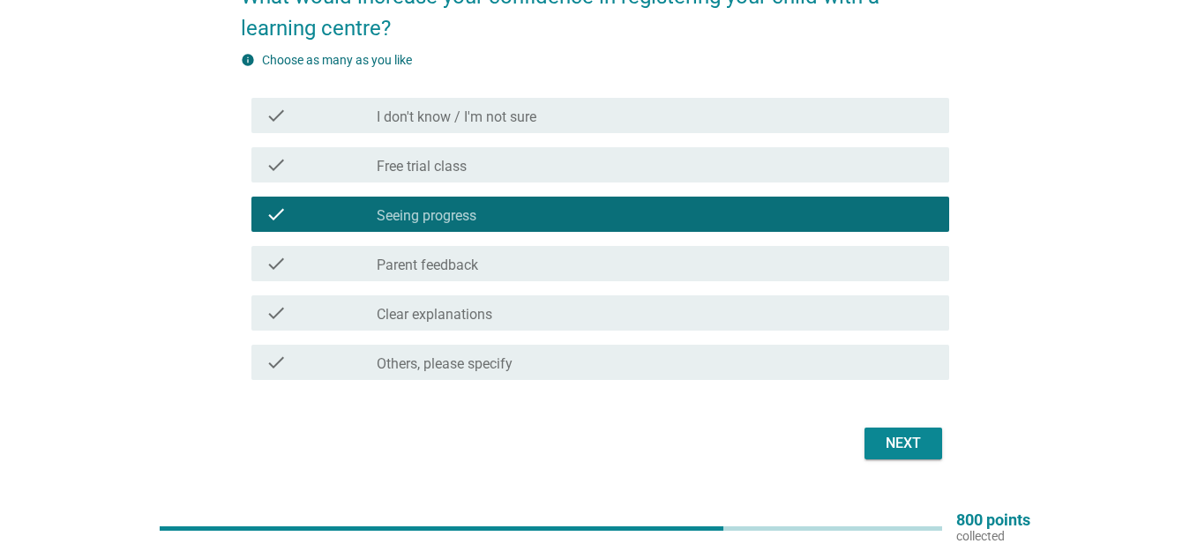
click at [630, 178] on div "check check_box_outline_blank Free trial class" at bounding box center [599, 164] width 697 height 35
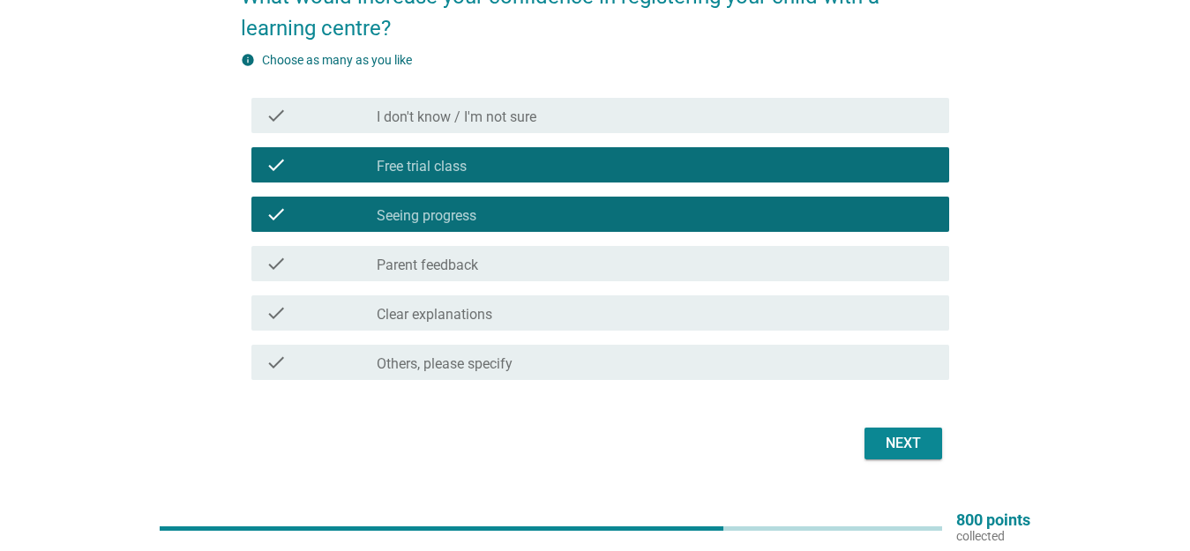
click at [680, 297] on div "check check_box_outline_blank Clear explanations" at bounding box center [599, 312] width 697 height 35
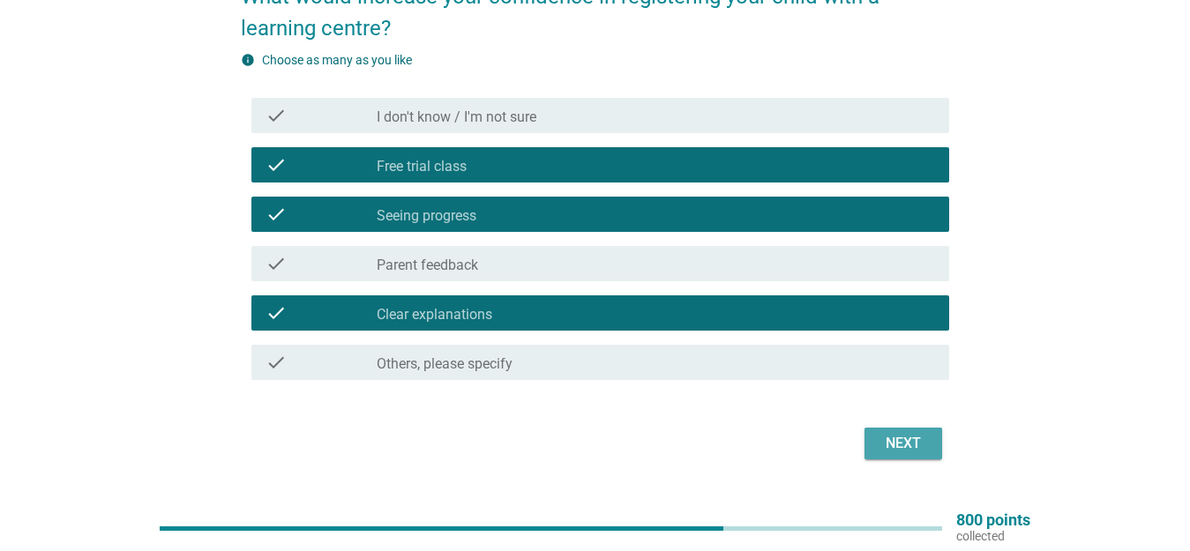
click at [917, 444] on div "Next" at bounding box center [902, 443] width 49 height 21
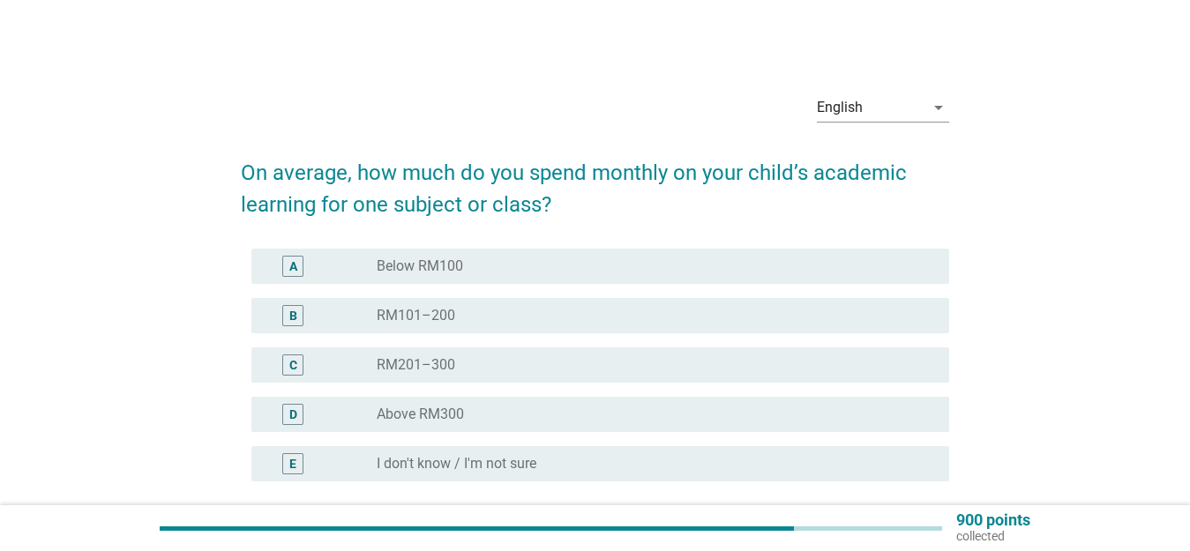
scroll to position [88, 0]
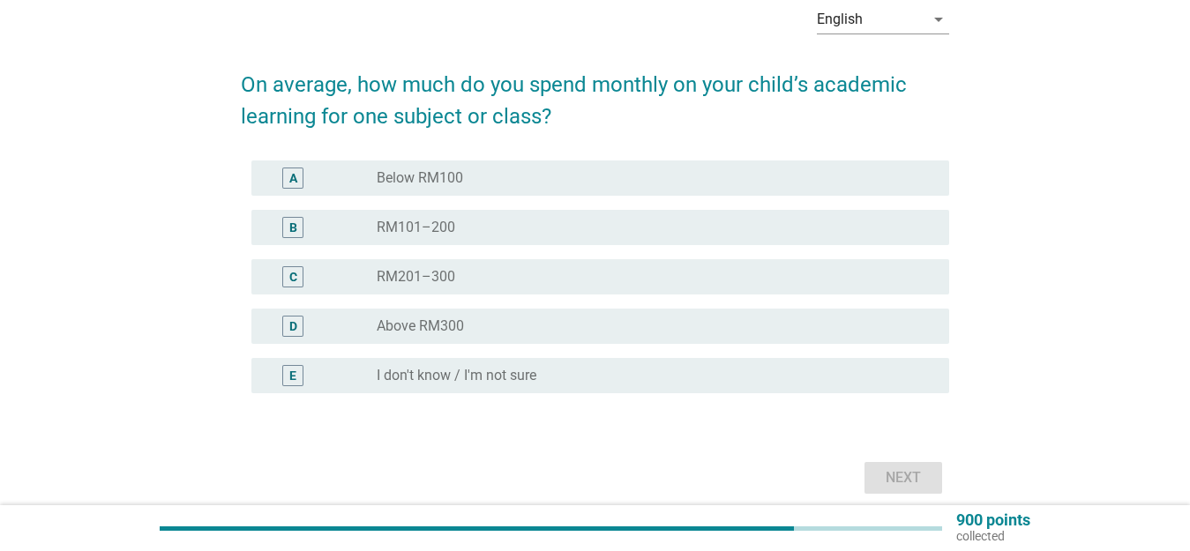
click at [675, 186] on div "radio_button_unchecked Below RM100" at bounding box center [649, 178] width 544 height 18
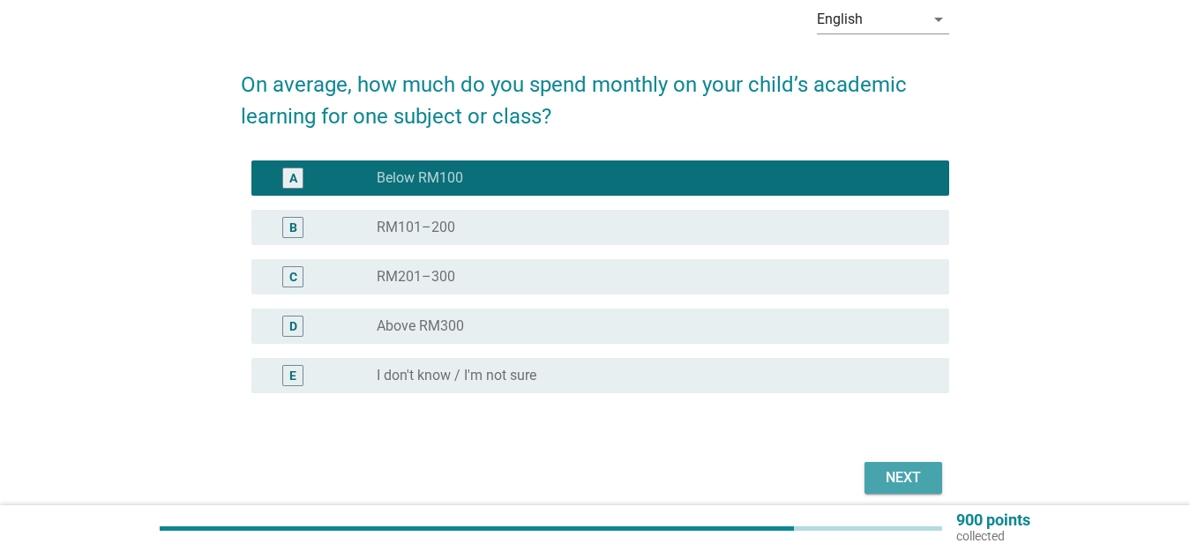
click at [912, 484] on div "Next" at bounding box center [902, 477] width 49 height 21
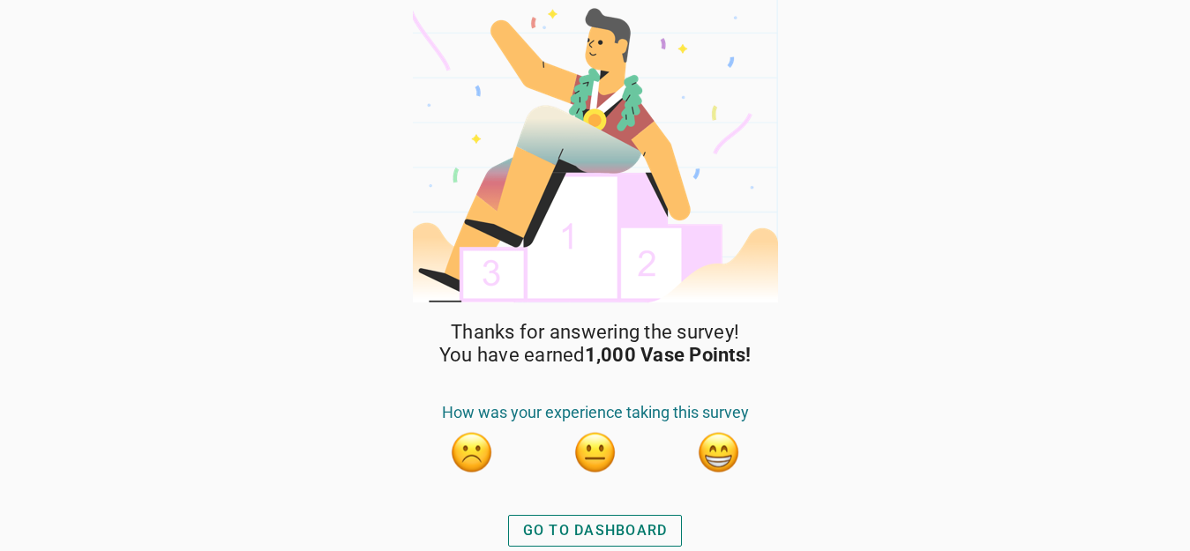
scroll to position [7, 0]
click at [557, 536] on div "GO TO DASHBOARD" at bounding box center [595, 529] width 145 height 21
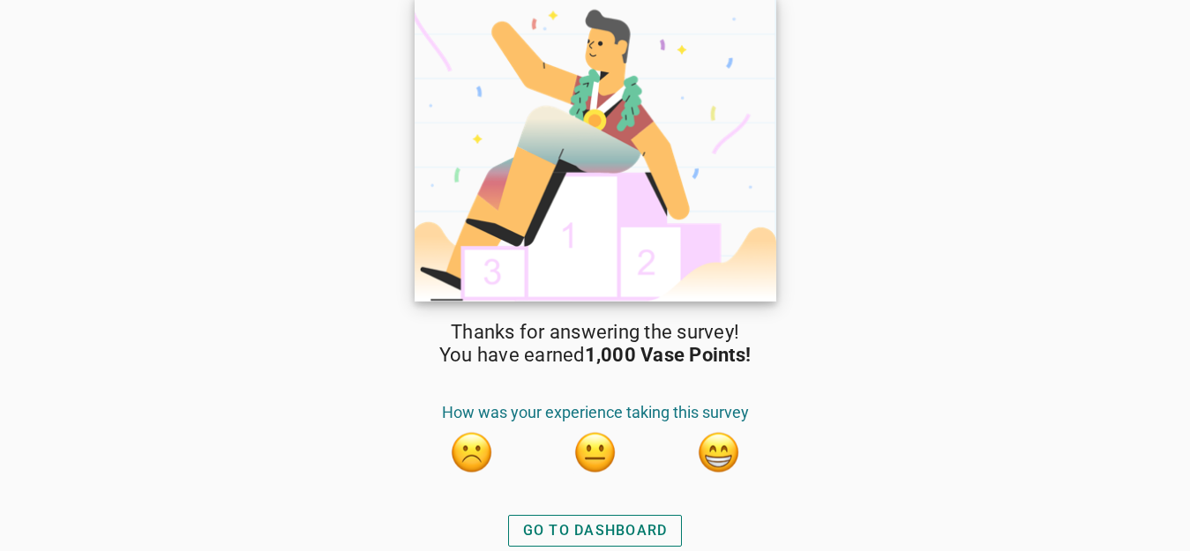
scroll to position [7, 0]
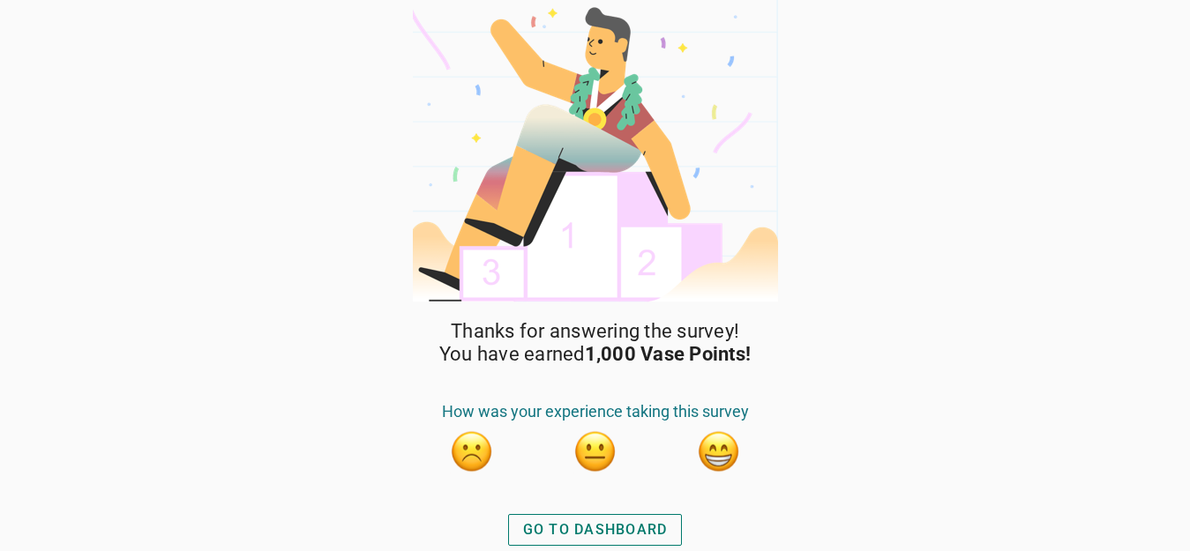
click at [712, 467] on button "button" at bounding box center [719, 451] width 44 height 44
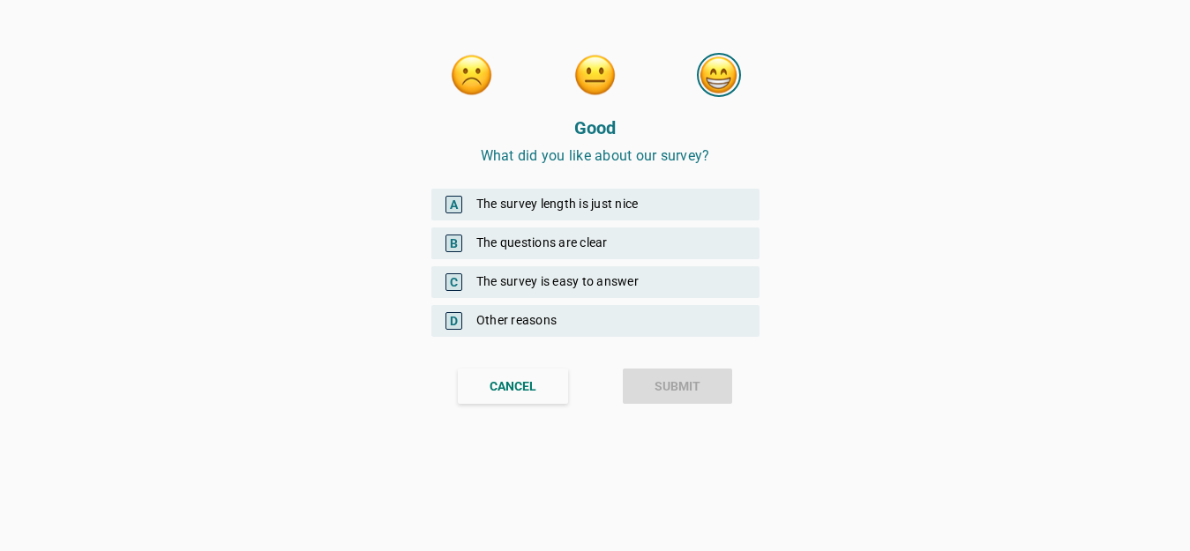
click at [664, 202] on div "A The survey length is just nice" at bounding box center [595, 205] width 328 height 32
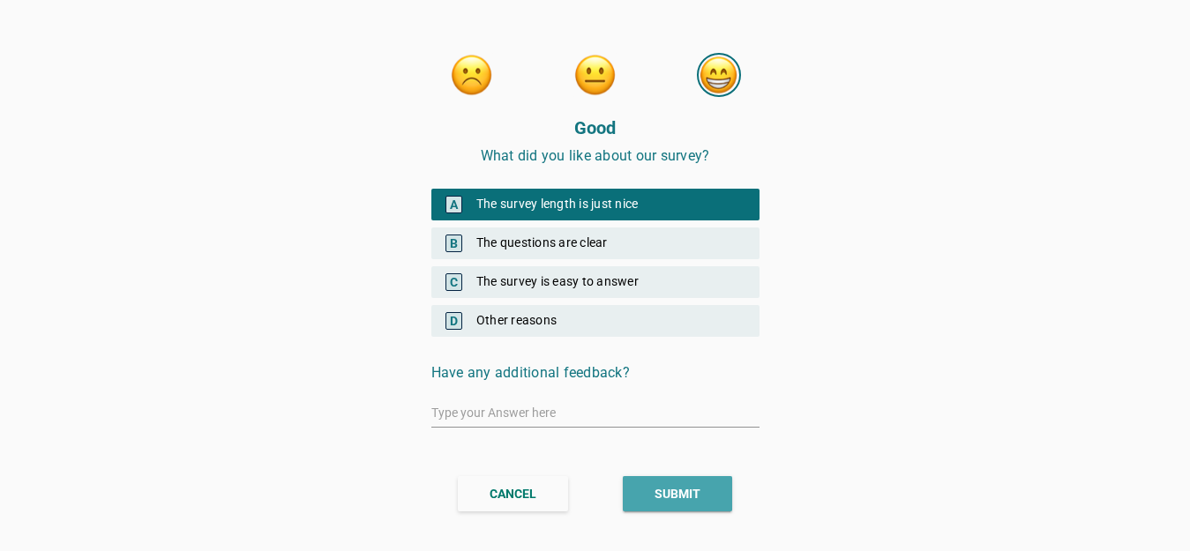
click at [684, 500] on div "SUBMIT" at bounding box center [677, 494] width 46 height 19
